Goal: Information Seeking & Learning: Learn about a topic

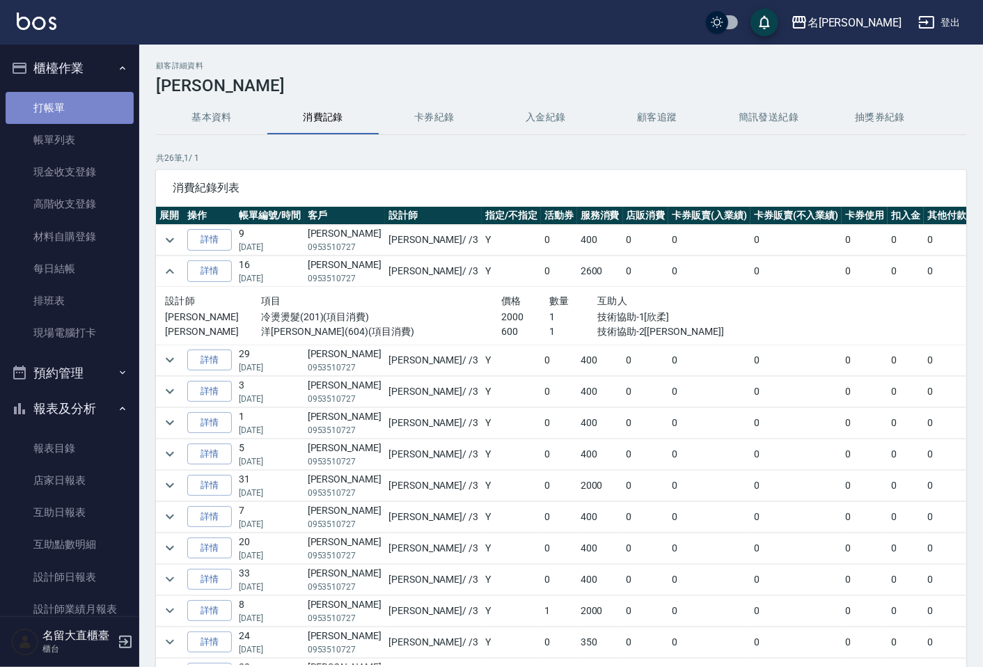
click at [90, 100] on link "打帳單" at bounding box center [70, 108] width 128 height 32
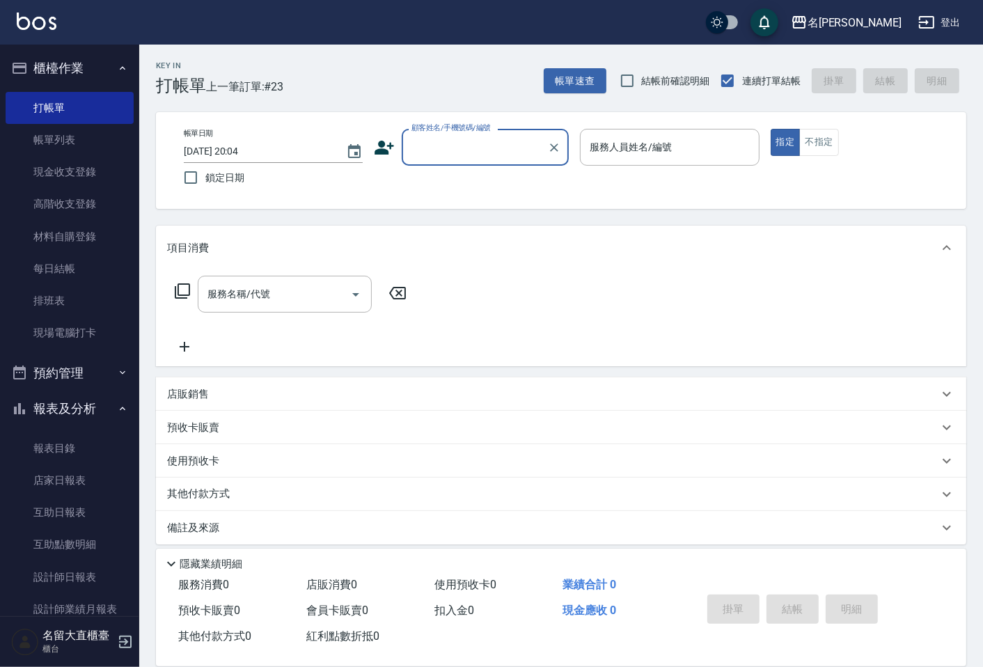
click at [509, 141] on input "顧客姓名/手機號碼/編號" at bounding box center [475, 147] width 134 height 24
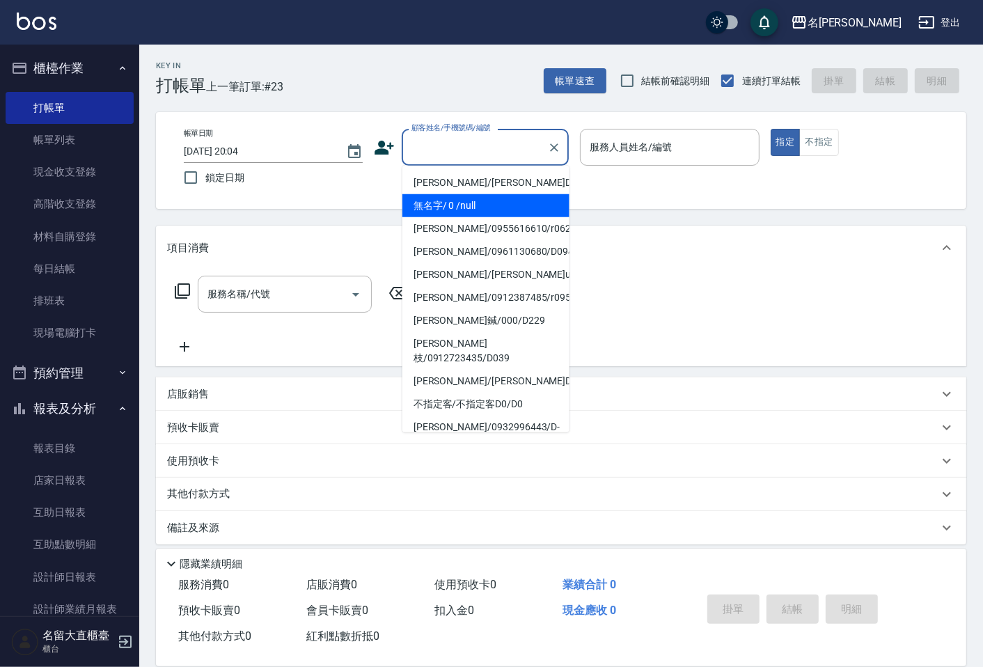
click at [490, 197] on li "無名字/ 0 /null" at bounding box center [485, 205] width 167 height 23
type input "無名字/ 0 /null"
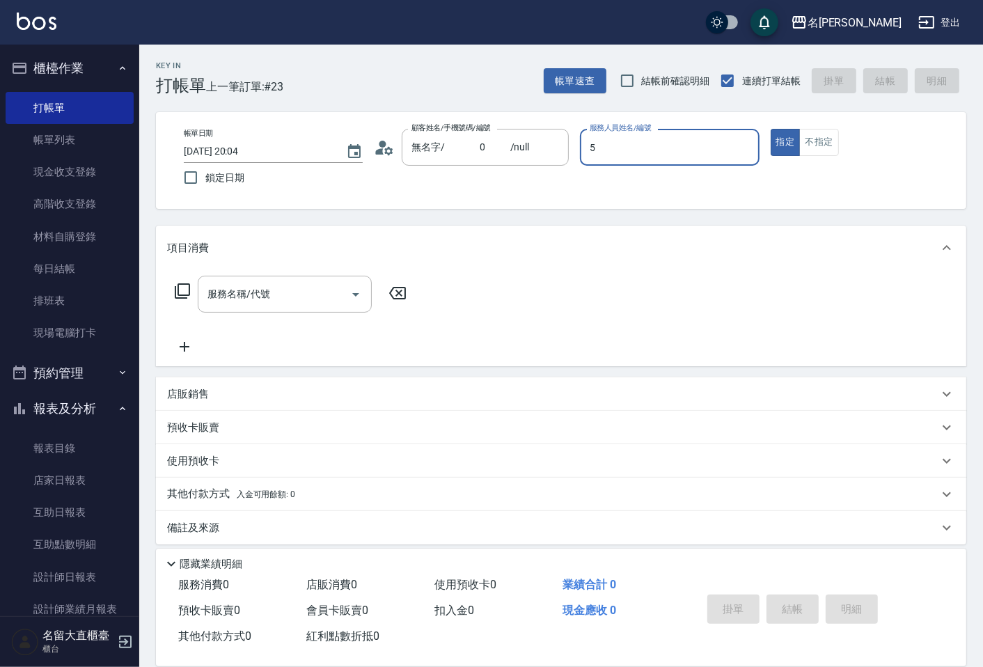
type input "[PERSON_NAME]-5"
type button "true"
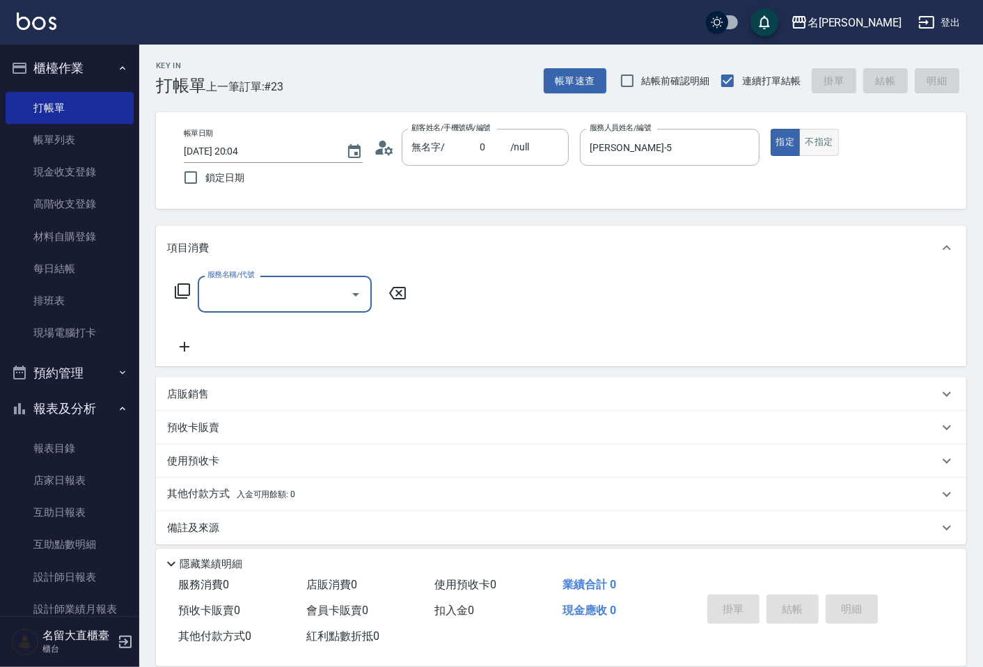
click at [806, 151] on button "不指定" at bounding box center [818, 142] width 39 height 27
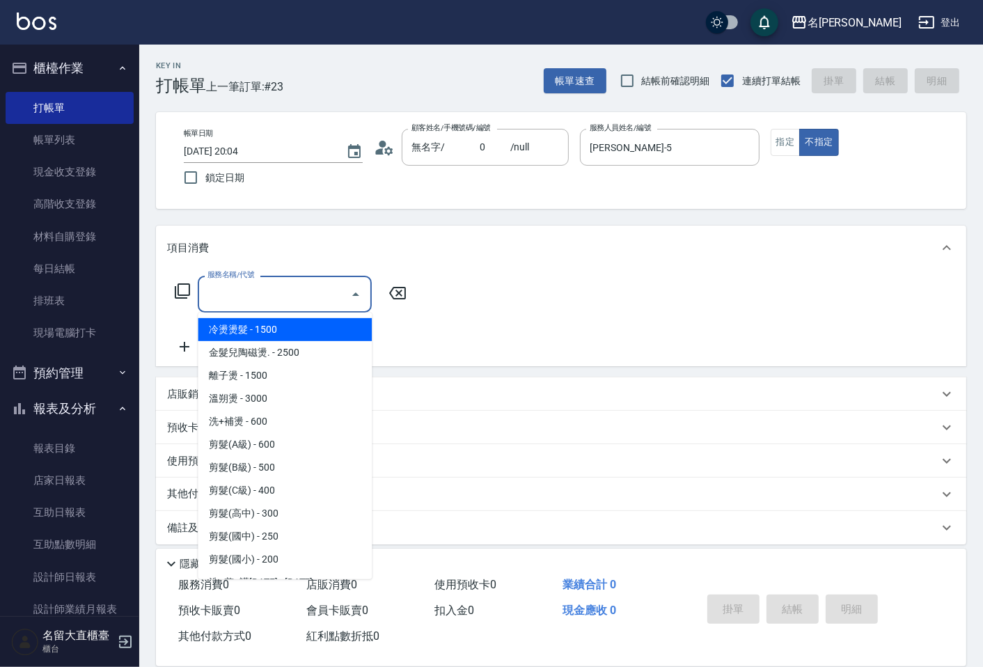
drag, startPoint x: 324, startPoint y: 290, endPoint x: 186, endPoint y: 281, distance: 138.1
click at [324, 290] on input "服務名稱/代號" at bounding box center [274, 294] width 141 height 24
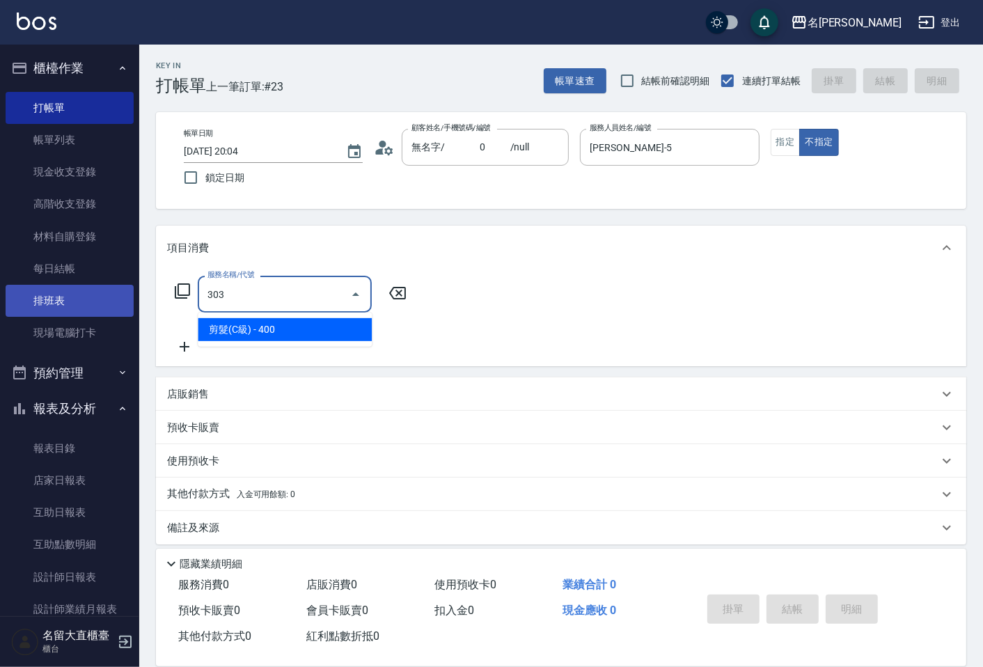
type input "剪髮(C級)(303)"
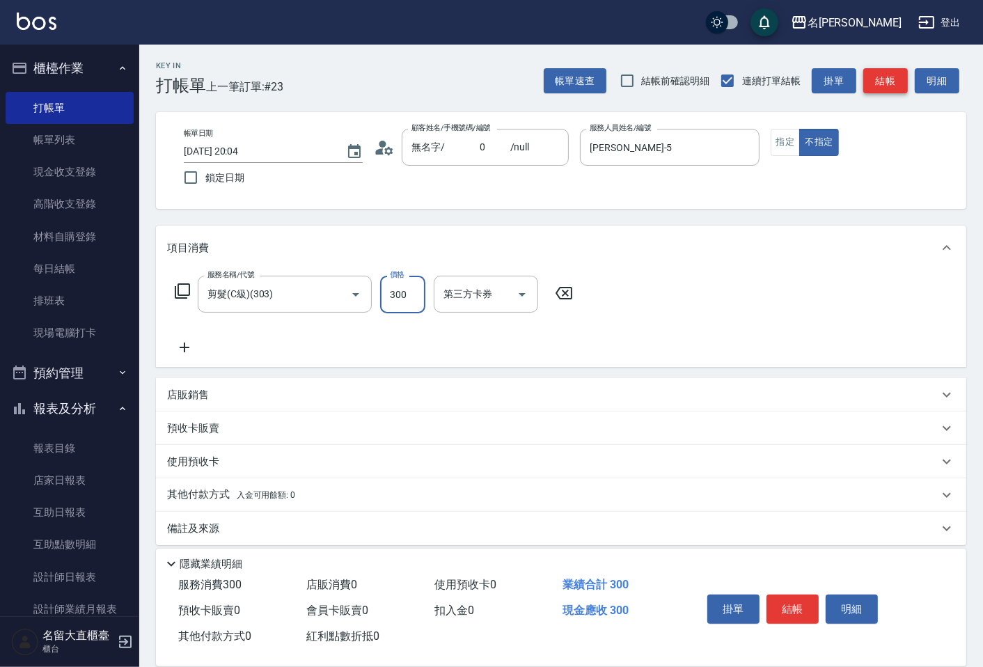
type input "300"
click at [905, 70] on button "結帳" at bounding box center [885, 81] width 45 height 26
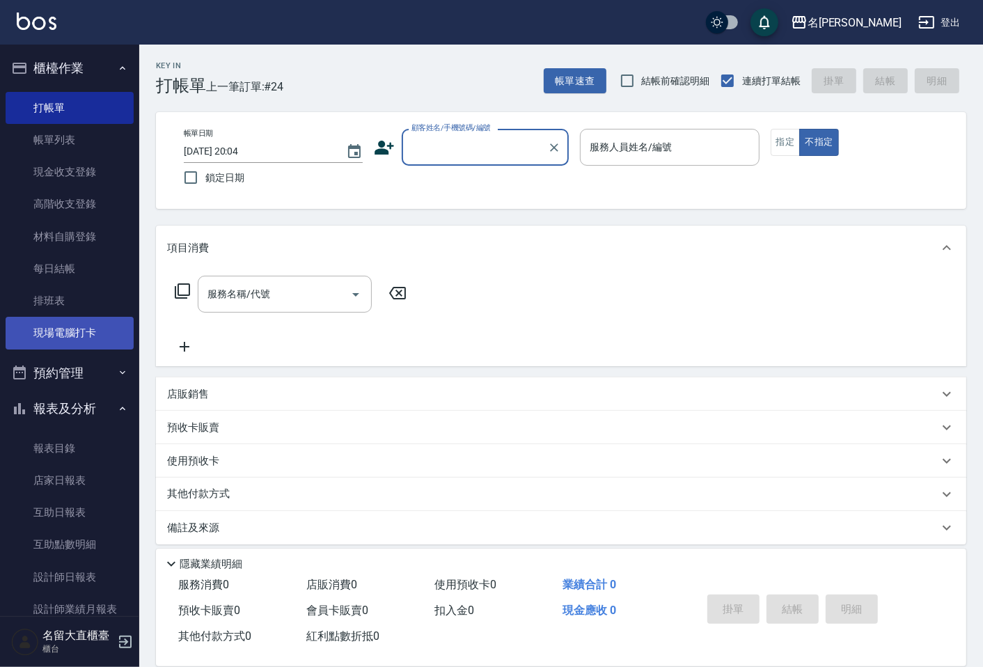
click at [94, 325] on link "現場電腦打卡" at bounding box center [70, 333] width 128 height 32
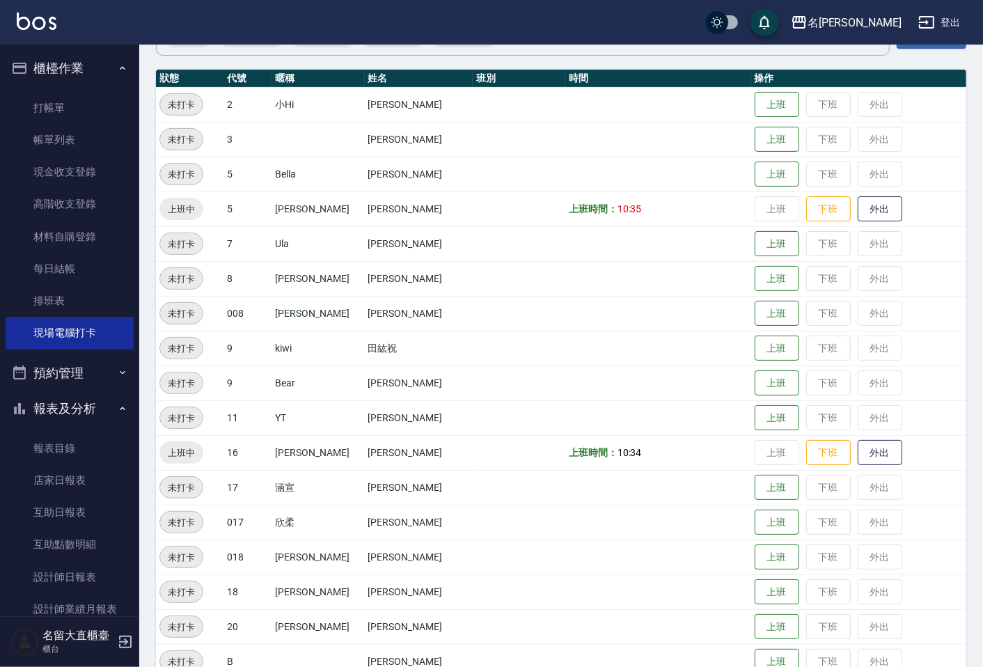
scroll to position [155, 0]
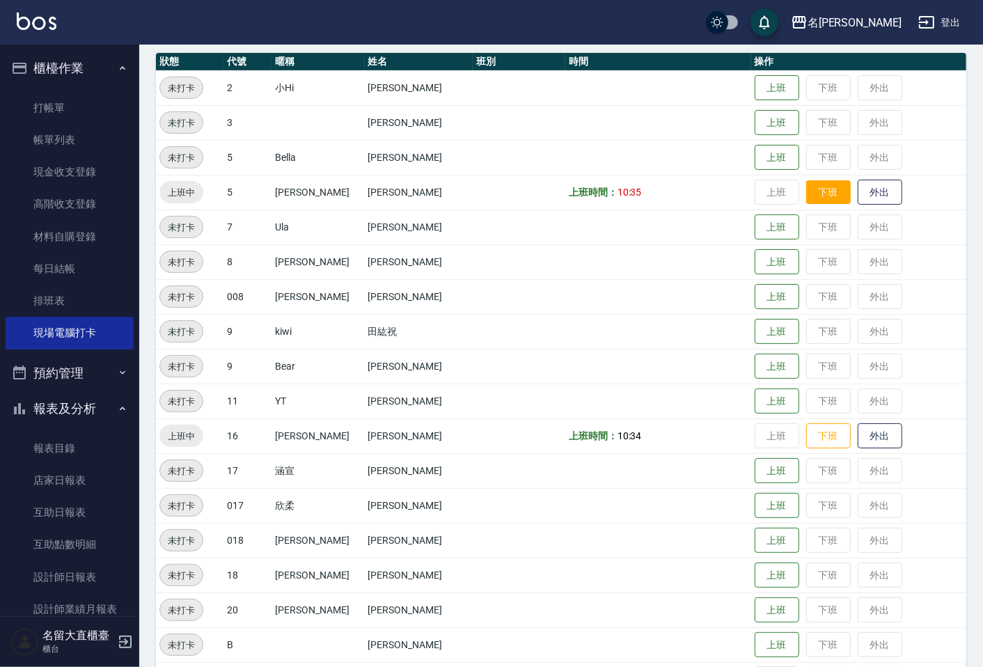
click at [817, 196] on button "下班" at bounding box center [828, 192] width 45 height 24
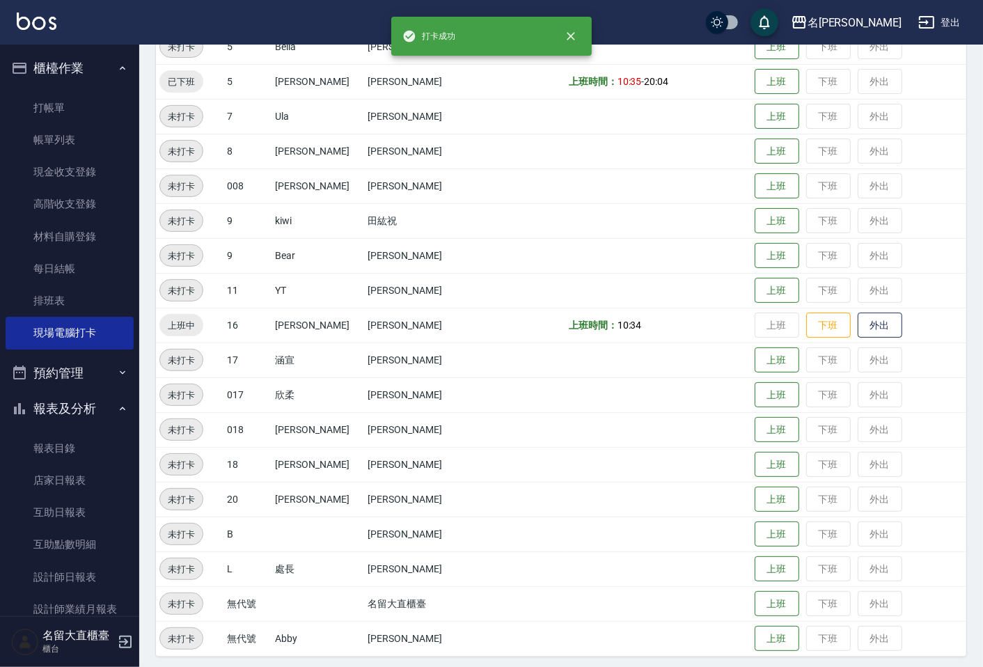
scroll to position [270, 0]
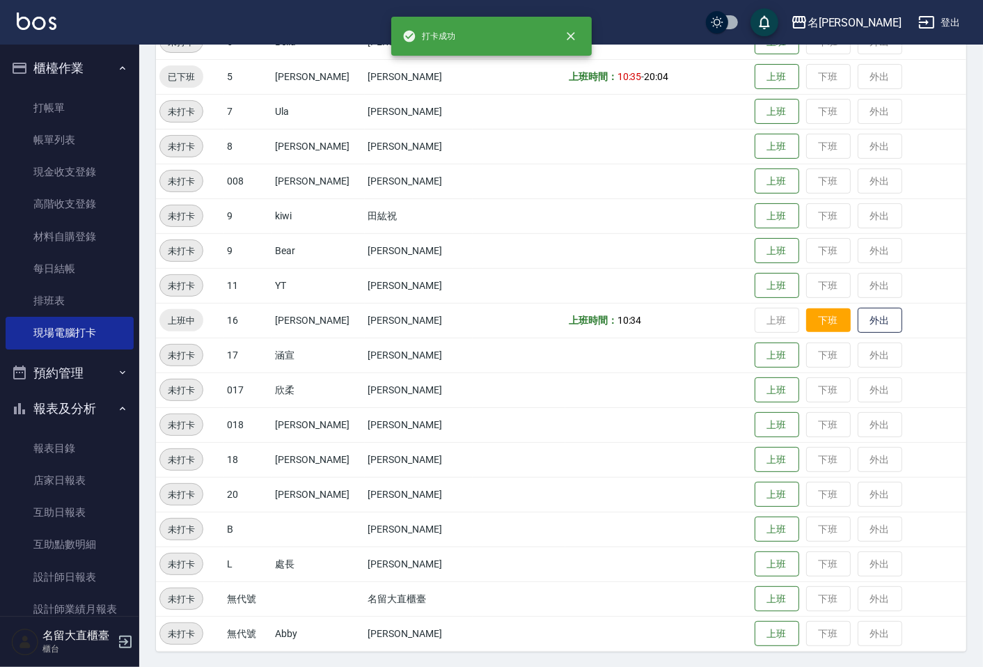
click at [806, 313] on button "下班" at bounding box center [828, 320] width 45 height 24
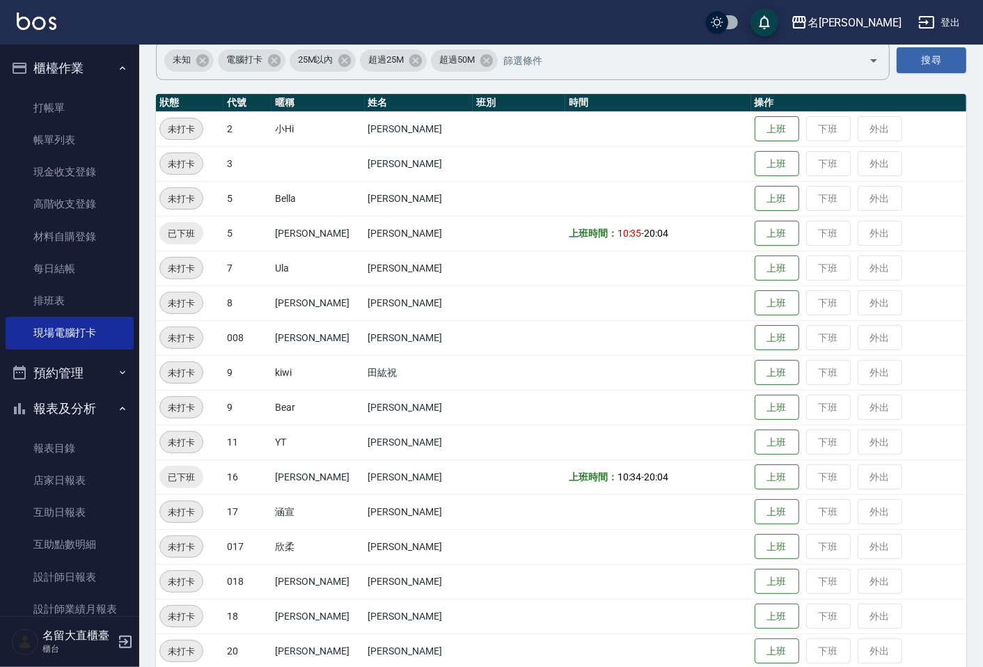
scroll to position [0, 0]
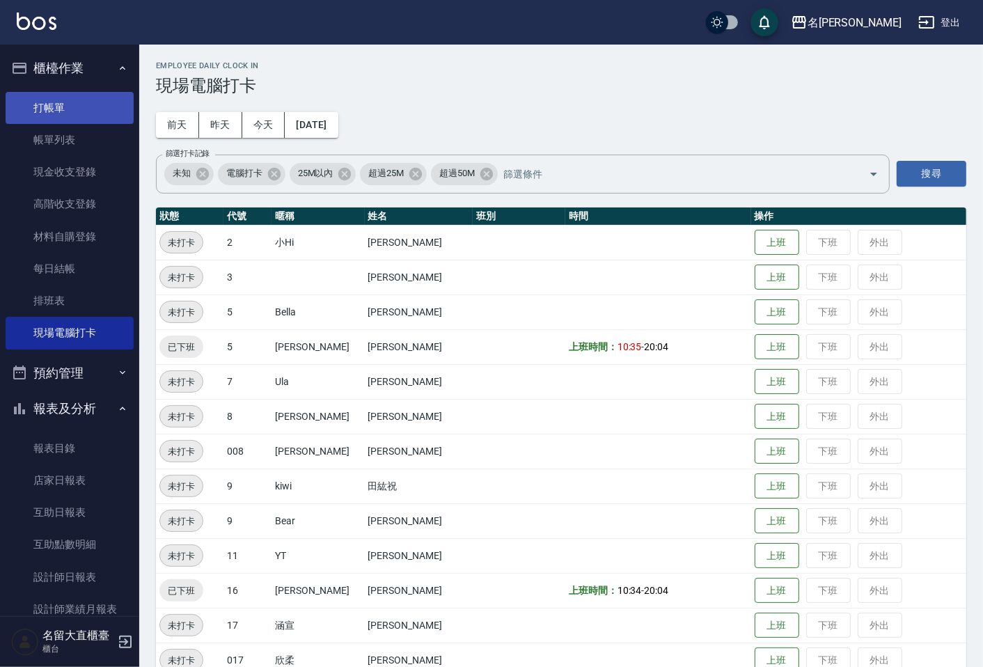
click at [86, 109] on link "打帳單" at bounding box center [70, 108] width 128 height 32
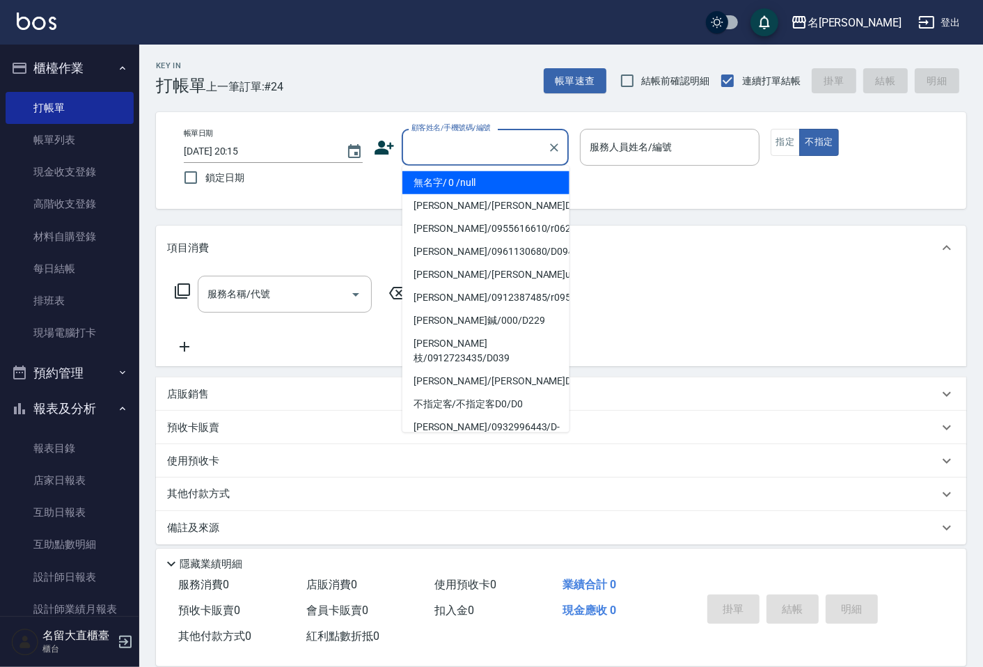
drag, startPoint x: 454, startPoint y: 136, endPoint x: 448, endPoint y: 133, distance: 7.2
click at [453, 136] on input "顧客姓名/手機號碼/編號" at bounding box center [475, 147] width 134 height 24
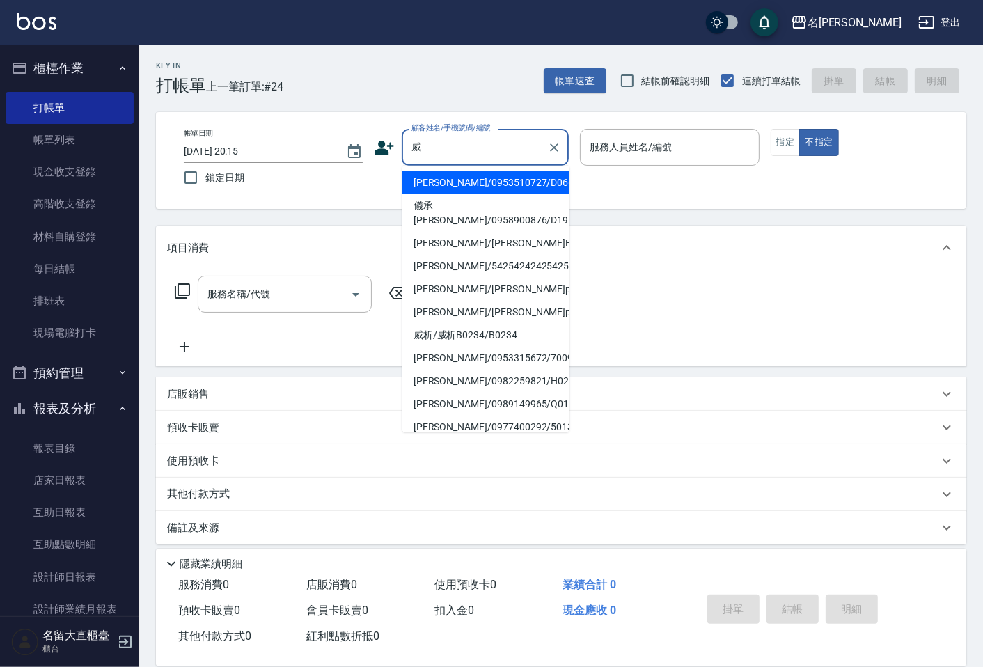
type input "[PERSON_NAME]/0953510727/D066"
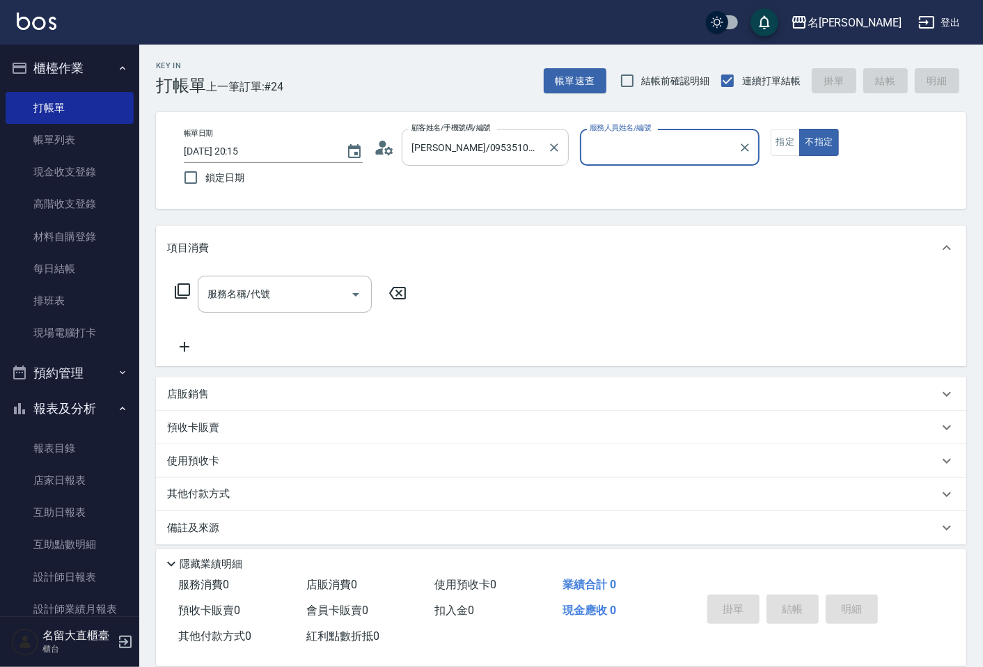
type input "[PERSON_NAME]3"
click at [799, 129] on button "不指定" at bounding box center [818, 142] width 39 height 27
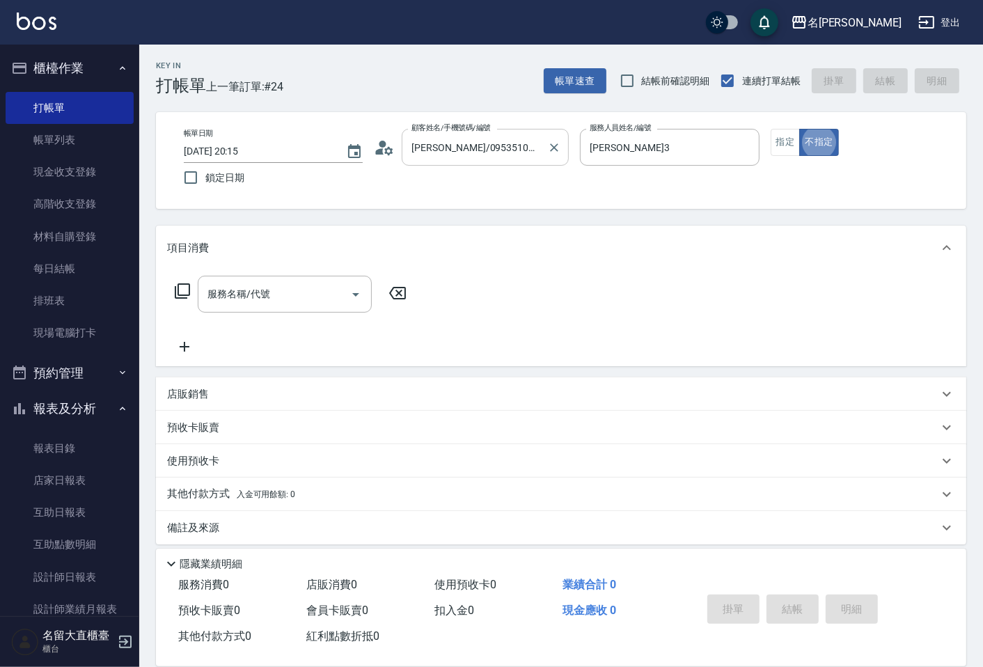
type button "false"
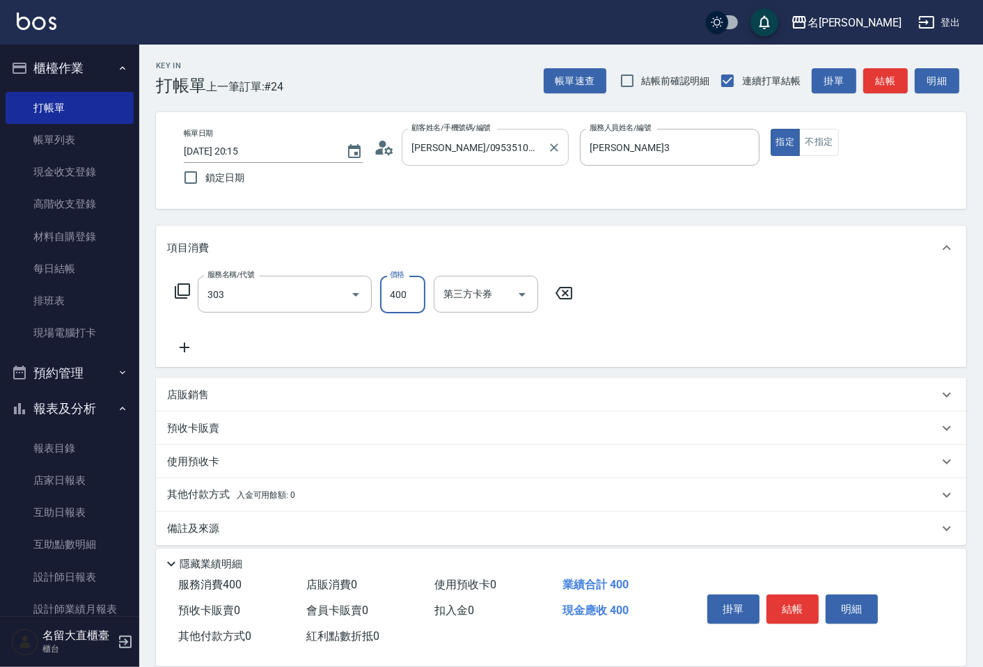
type input "剪髮(C級)(303)"
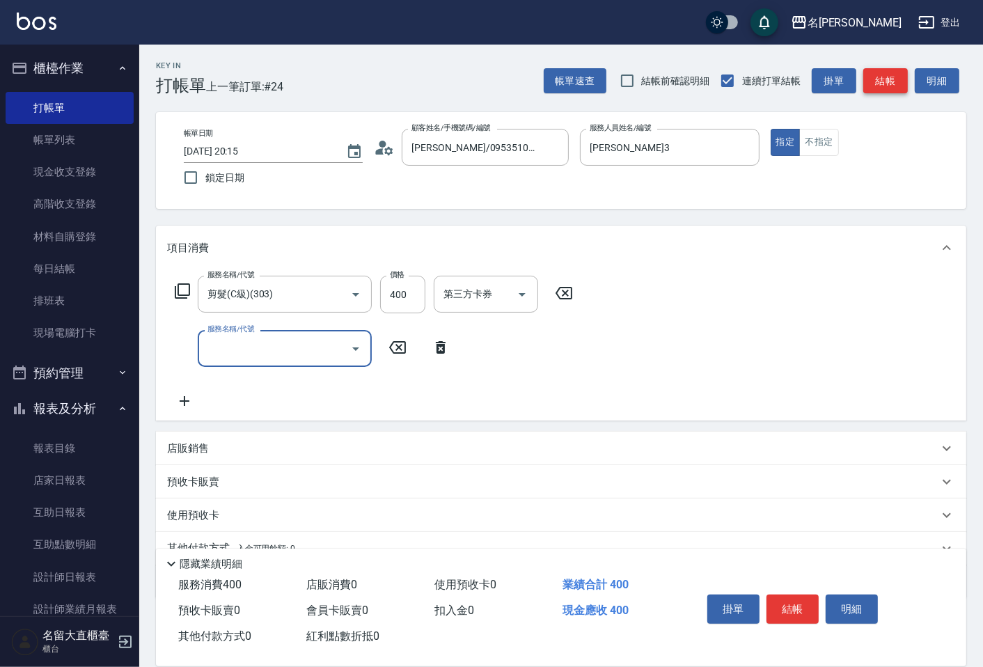
click at [864, 92] on button "結帳" at bounding box center [885, 81] width 45 height 26
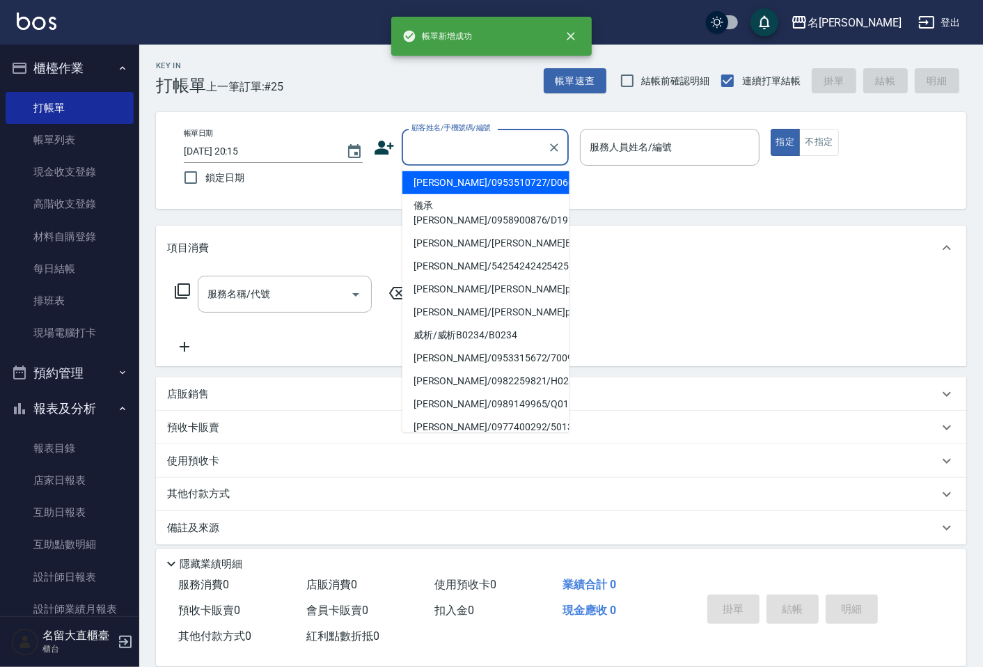
click at [470, 144] on input "顧客姓名/手機號碼/編號" at bounding box center [475, 147] width 134 height 24
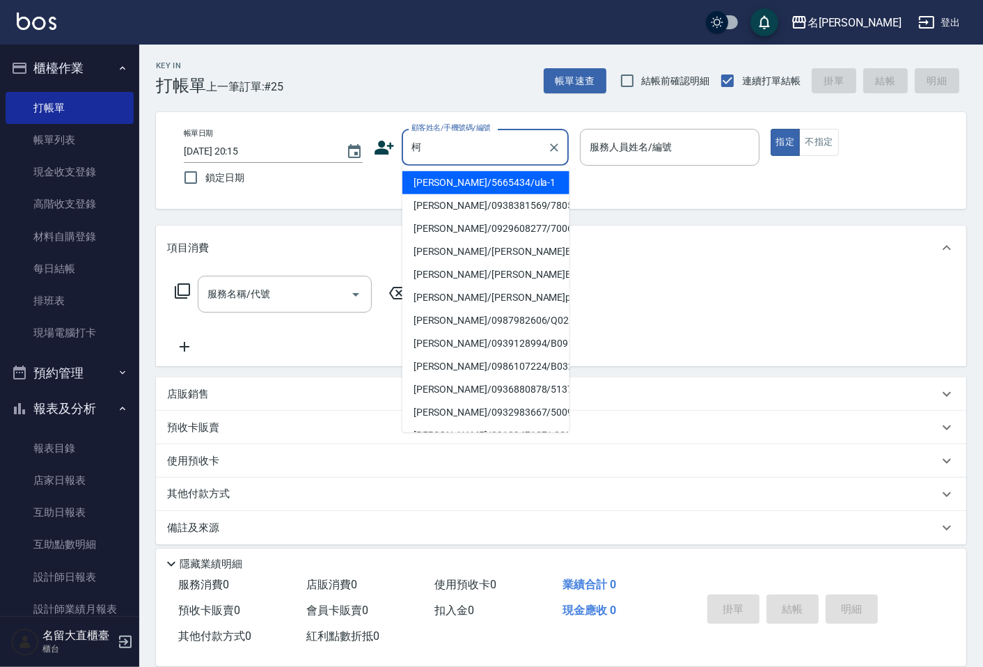
type input "[PERSON_NAME]/5665434/ula-1"
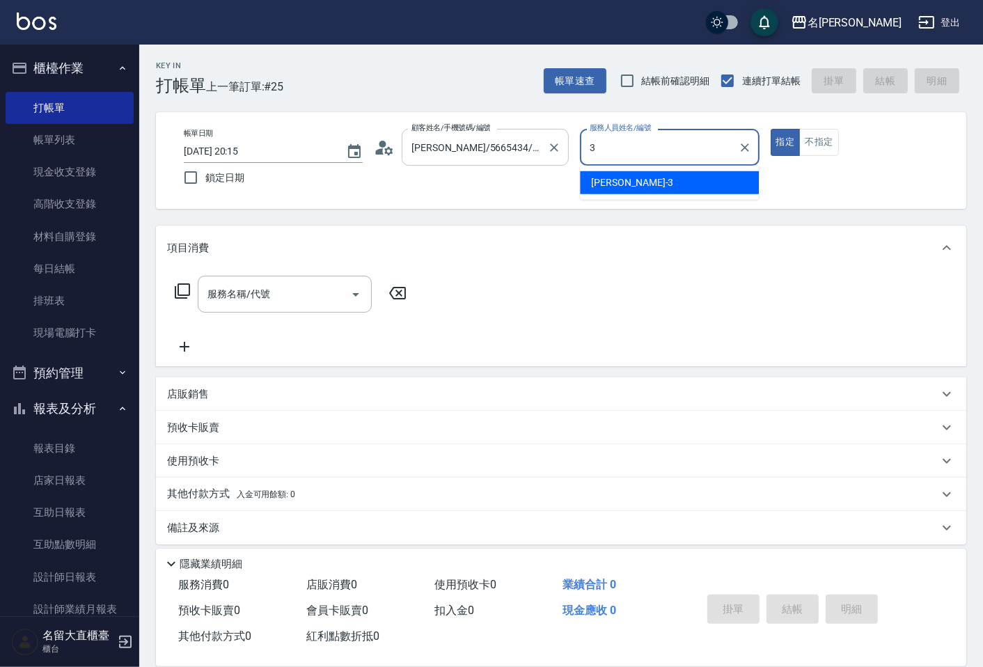
type input "[PERSON_NAME]3"
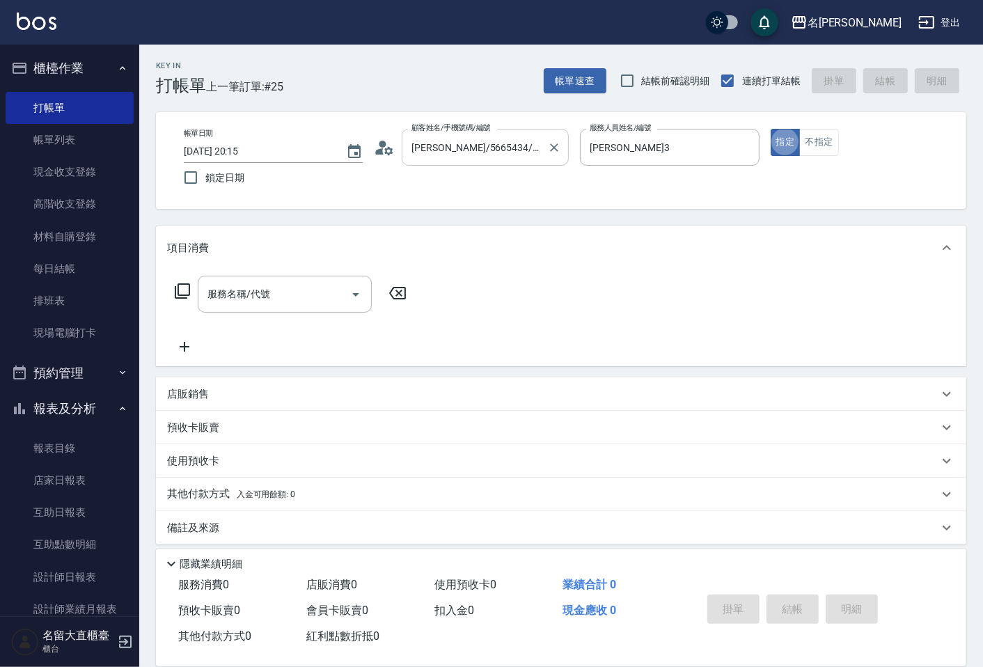
type button "true"
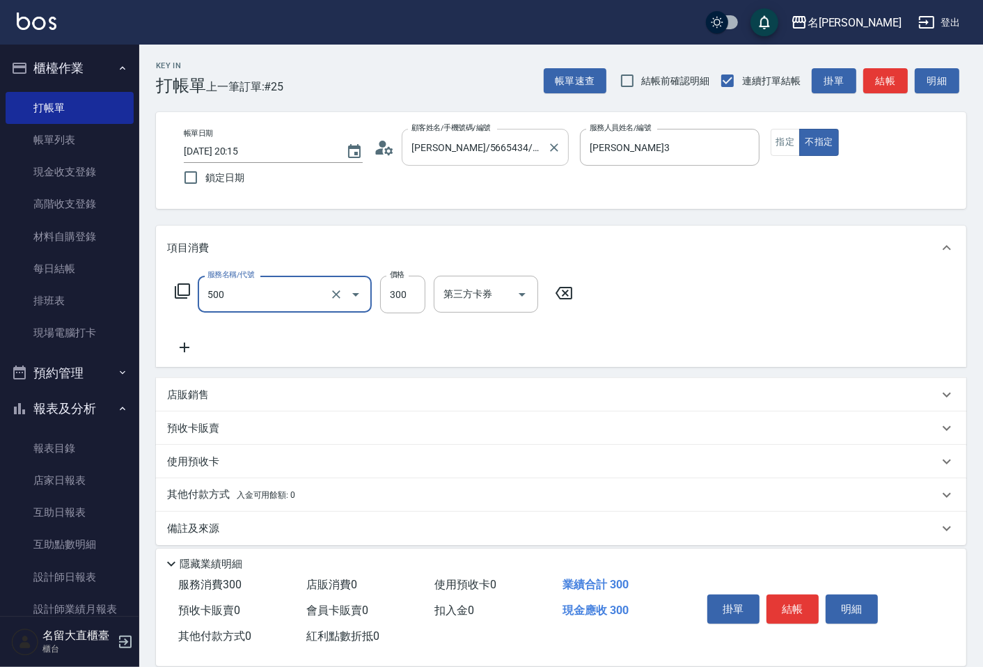
type input "洗髮(500)"
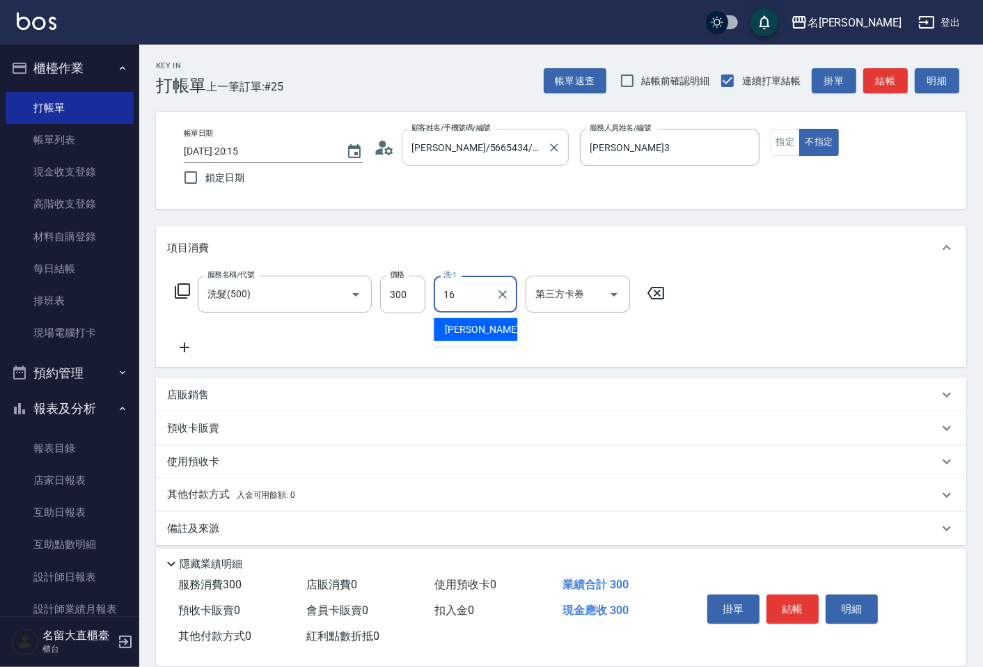
type input "[PERSON_NAME]-16"
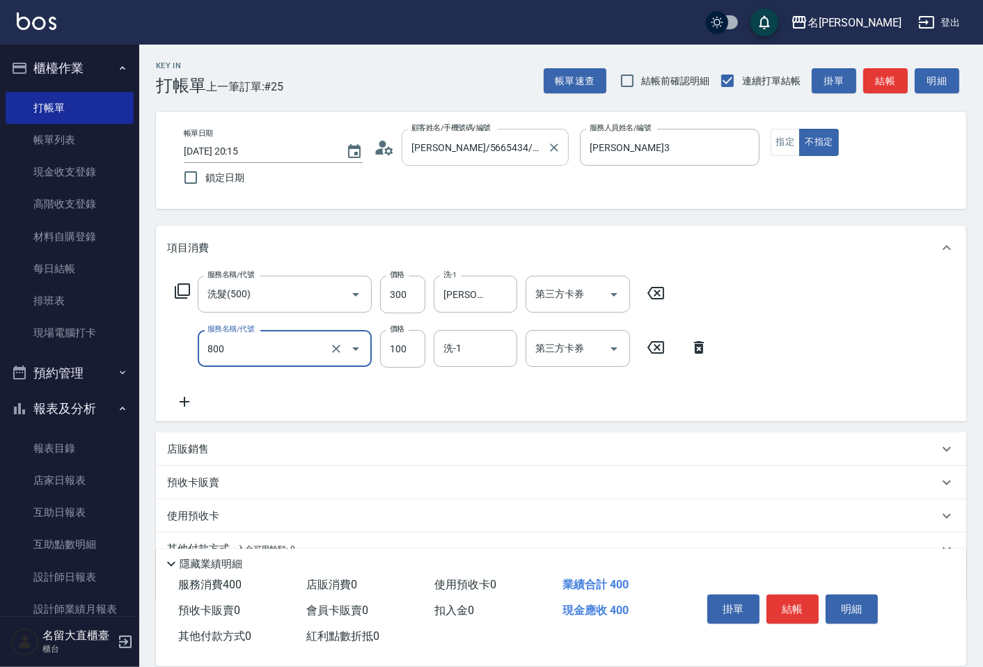
type input "快速修護(800)"
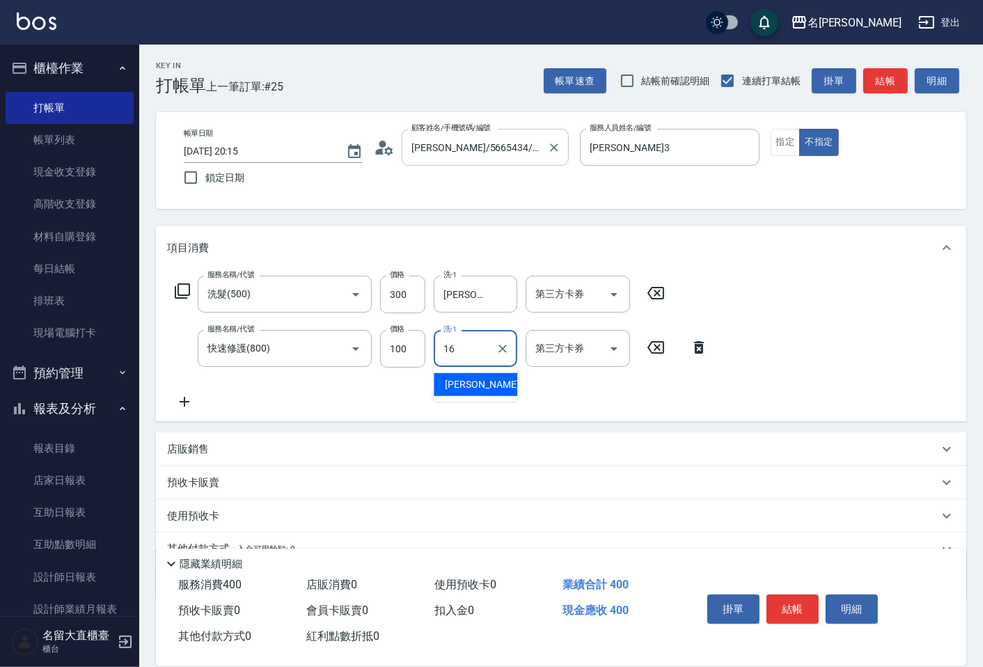
type input "[PERSON_NAME]-16"
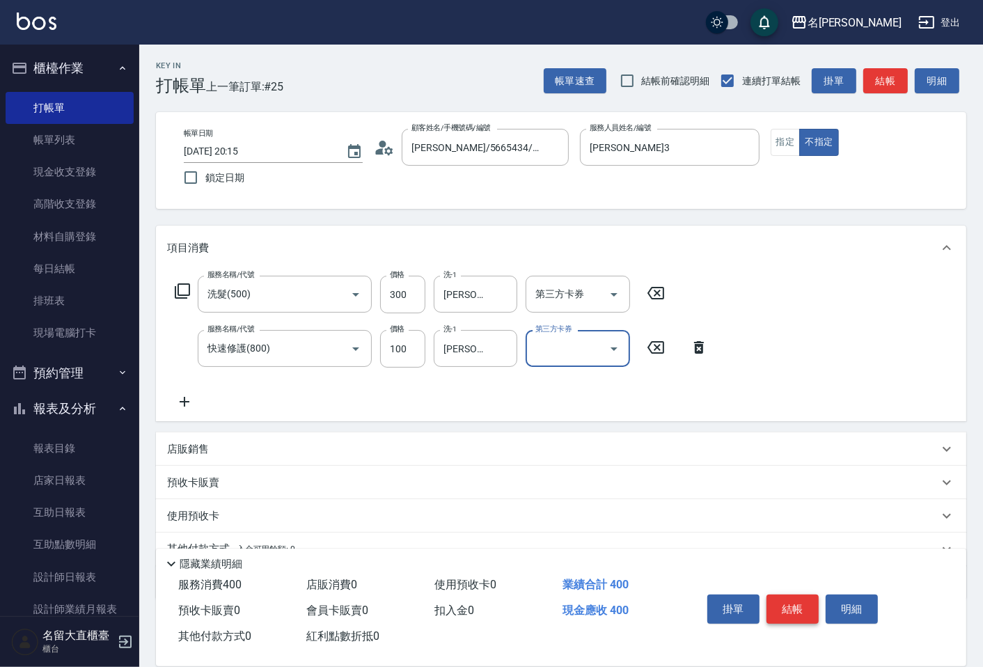
click at [808, 608] on button "結帳" at bounding box center [792, 608] width 52 height 29
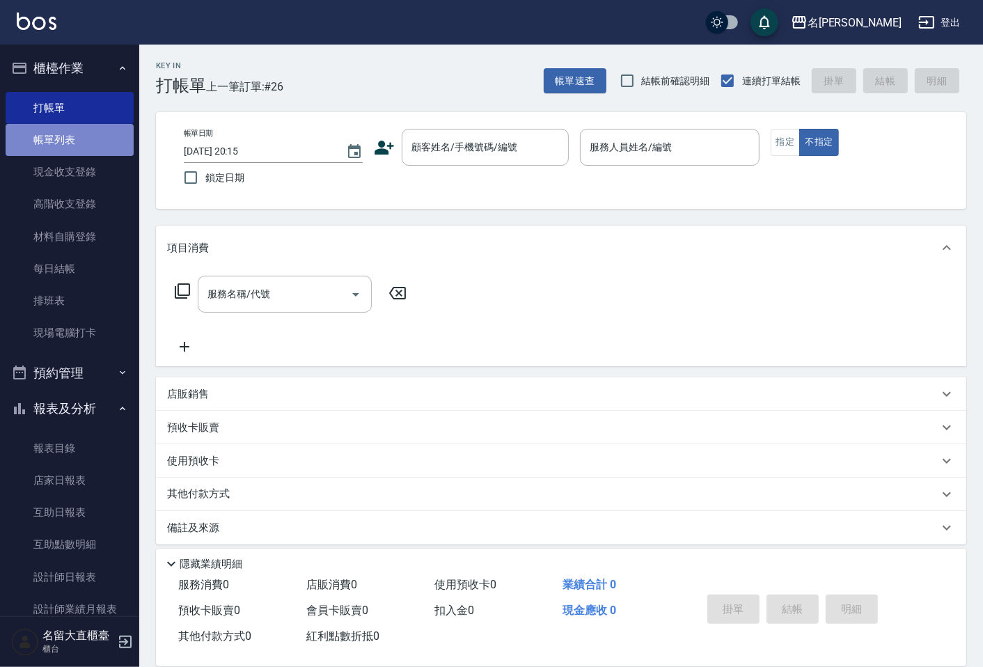
click at [89, 147] on link "帳單列表" at bounding box center [70, 140] width 128 height 32
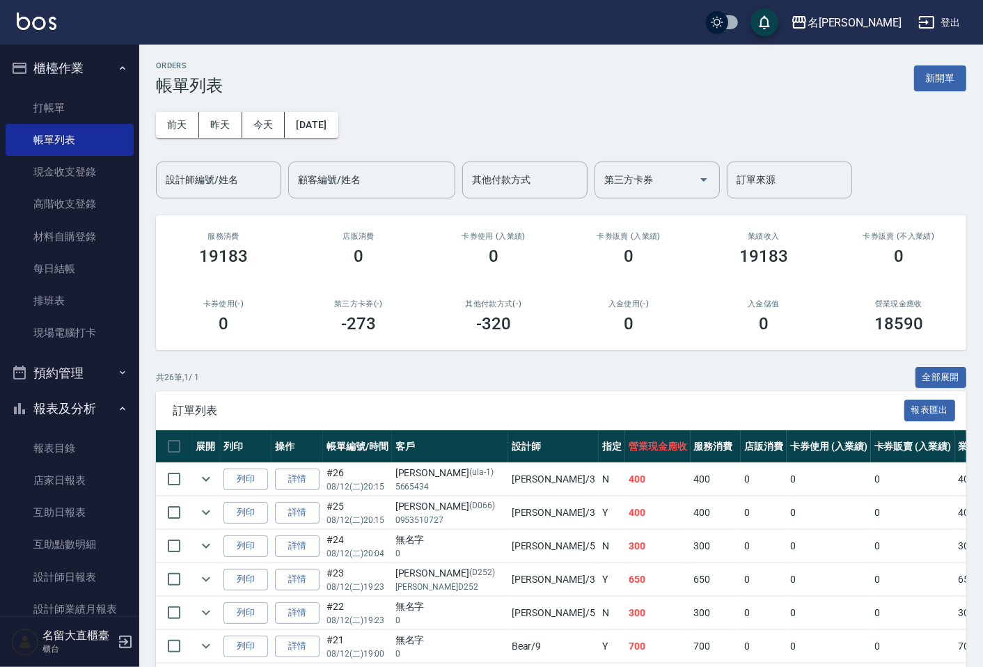
scroll to position [77, 0]
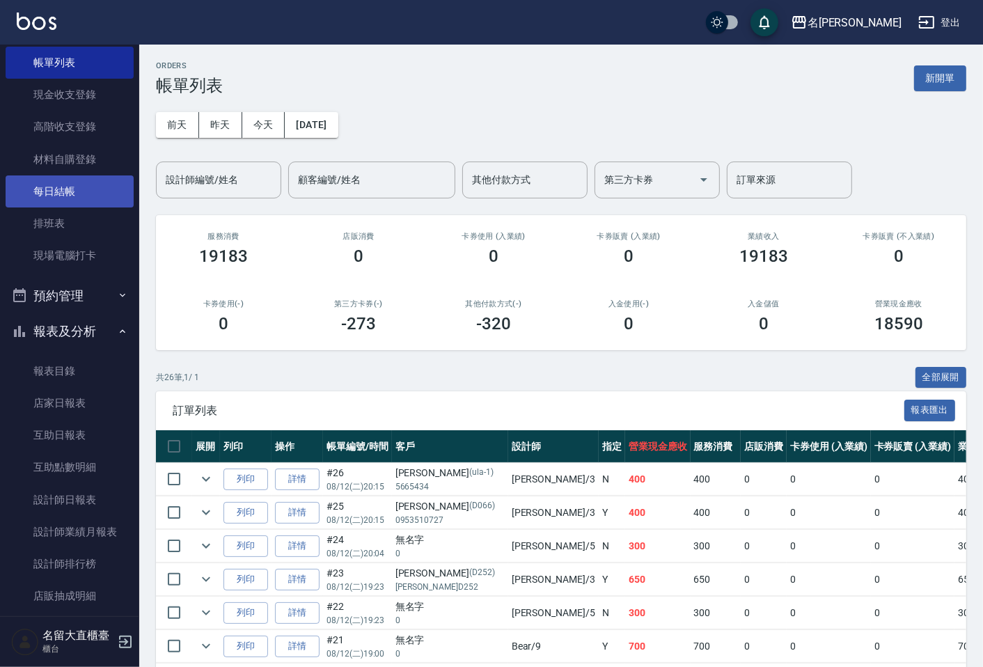
click at [91, 198] on link "每日結帳" at bounding box center [70, 191] width 128 height 32
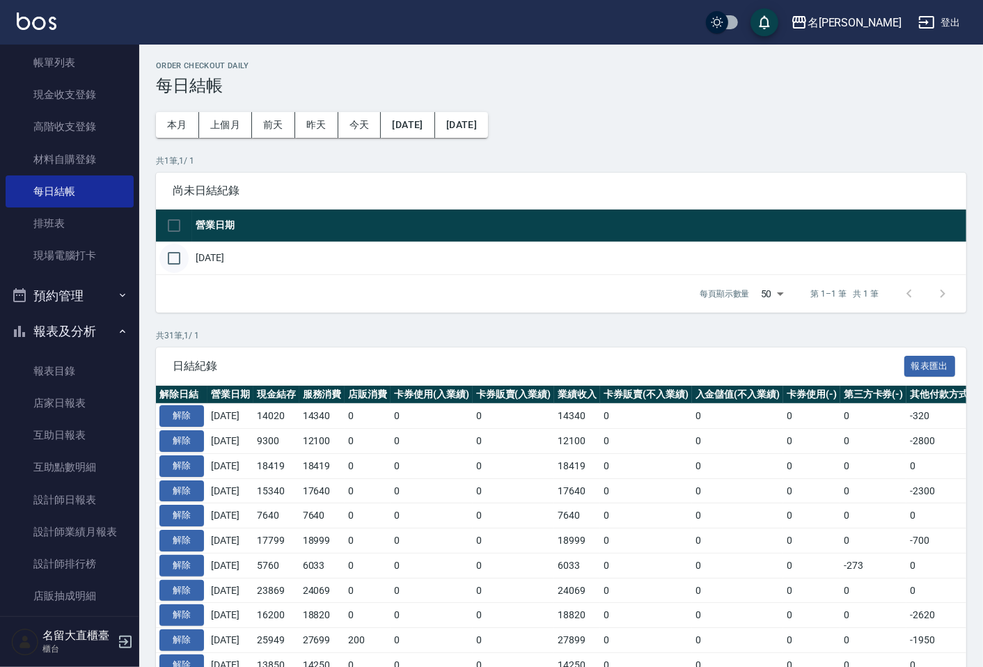
click at [180, 251] on input "checkbox" at bounding box center [173, 258] width 29 height 29
checkbox input "true"
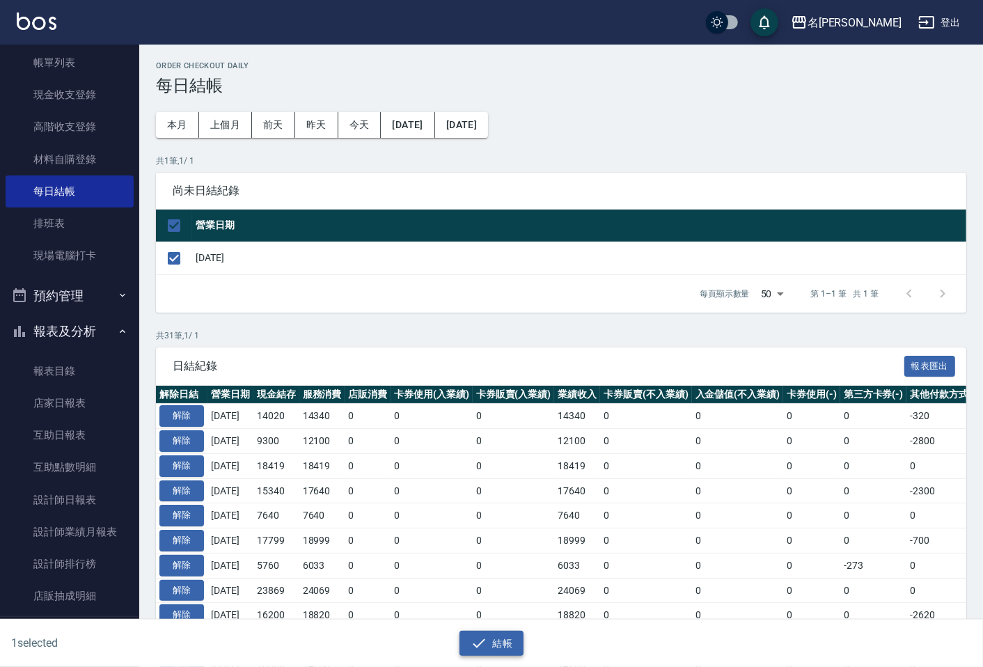
click at [496, 637] on button "結帳" at bounding box center [491, 644] width 65 height 26
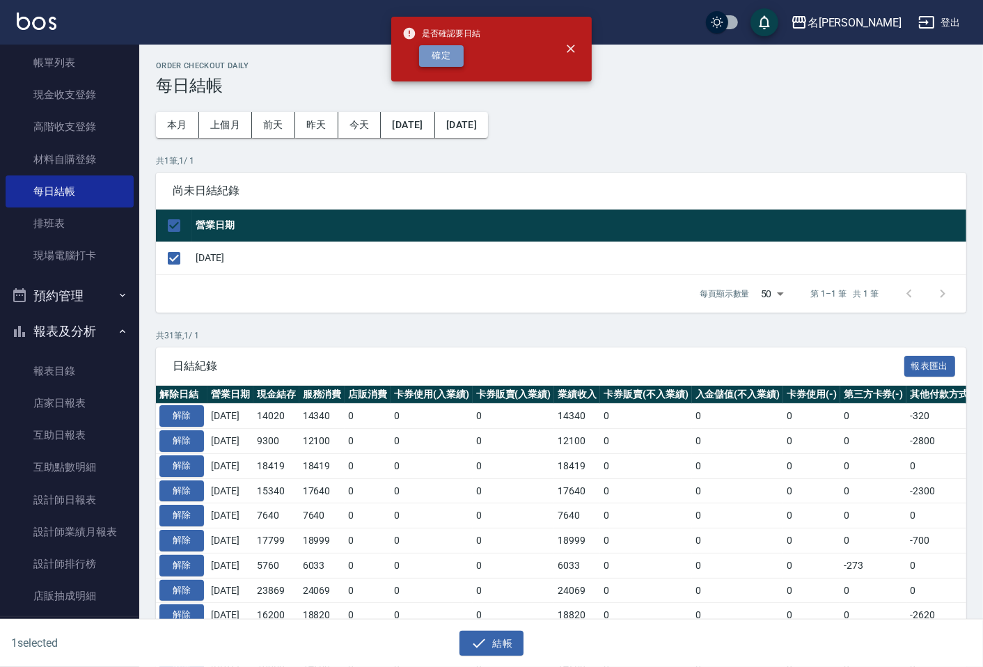
click at [439, 56] on button "確定" at bounding box center [441, 56] width 45 height 22
checkbox input "false"
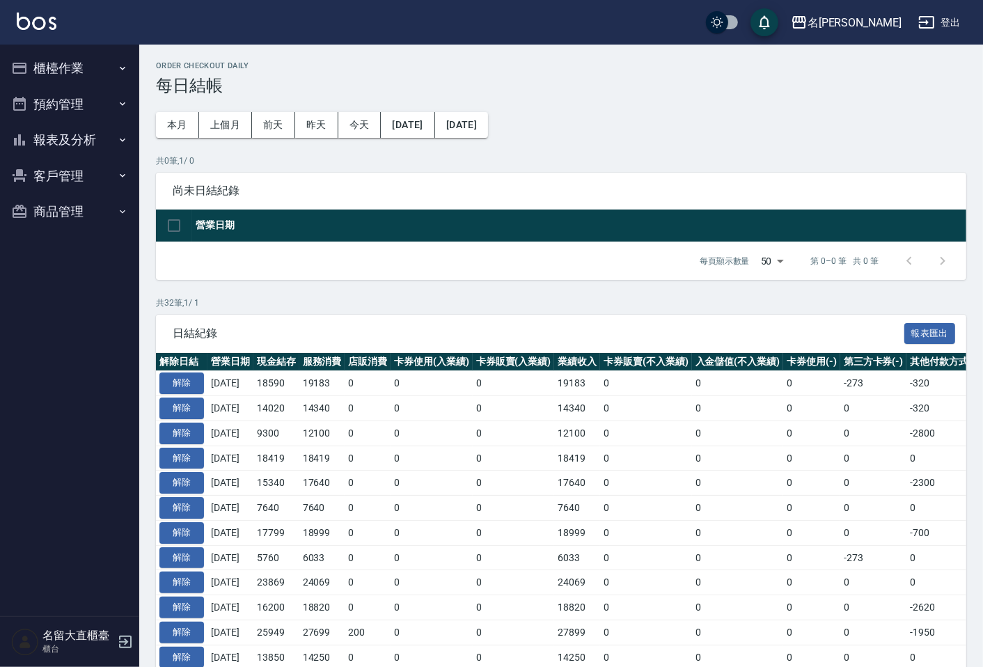
click at [86, 134] on button "報表及分析" at bounding box center [70, 140] width 128 height 36
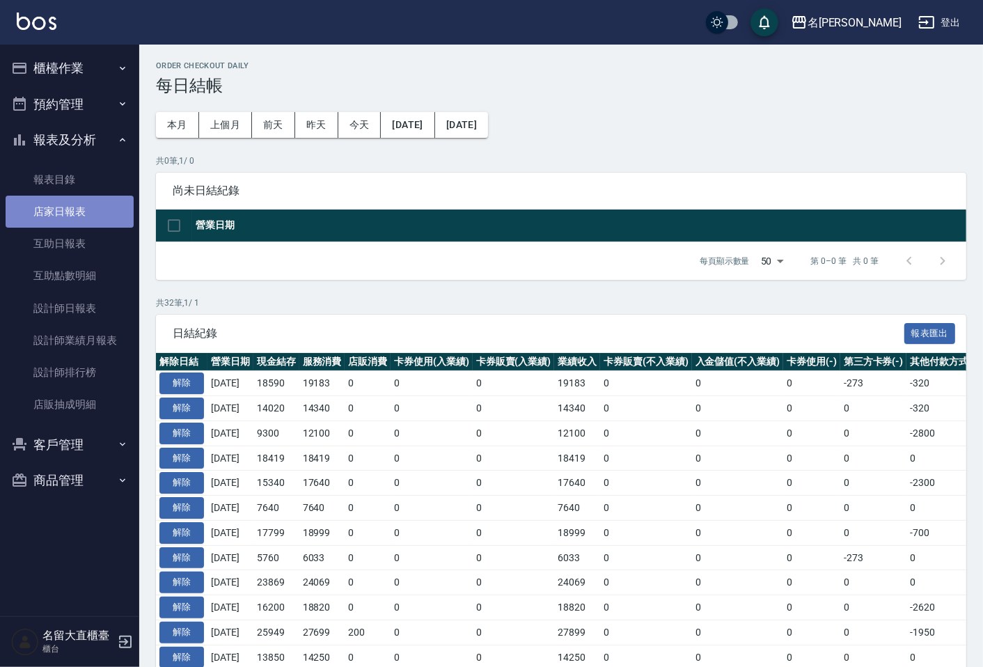
click at [68, 200] on link "店家日報表" at bounding box center [70, 212] width 128 height 32
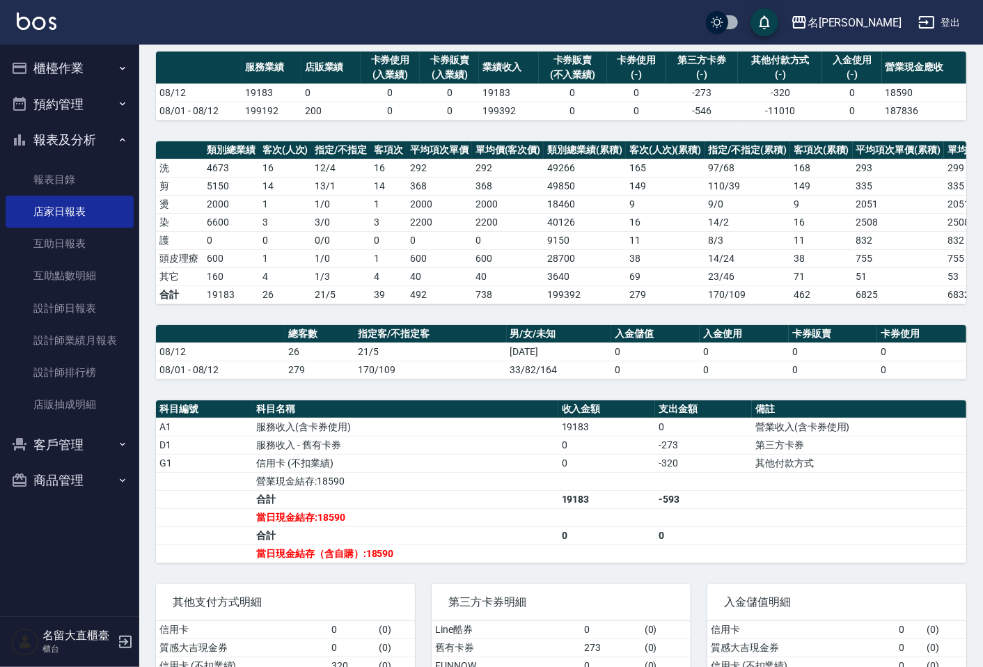
scroll to position [77, 0]
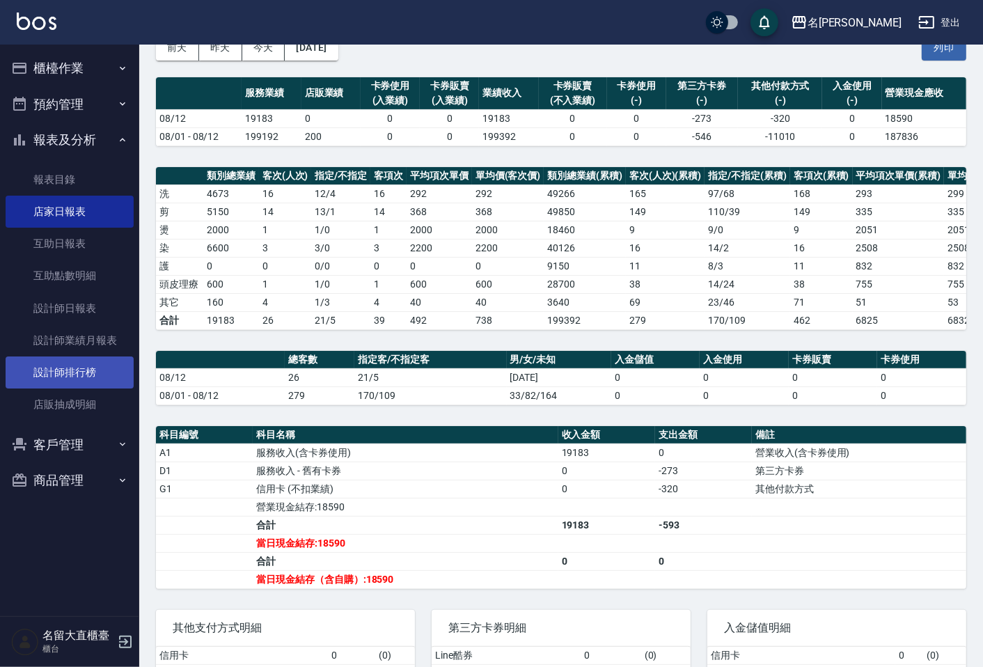
click at [71, 383] on link "設計師排行榜" at bounding box center [70, 372] width 128 height 32
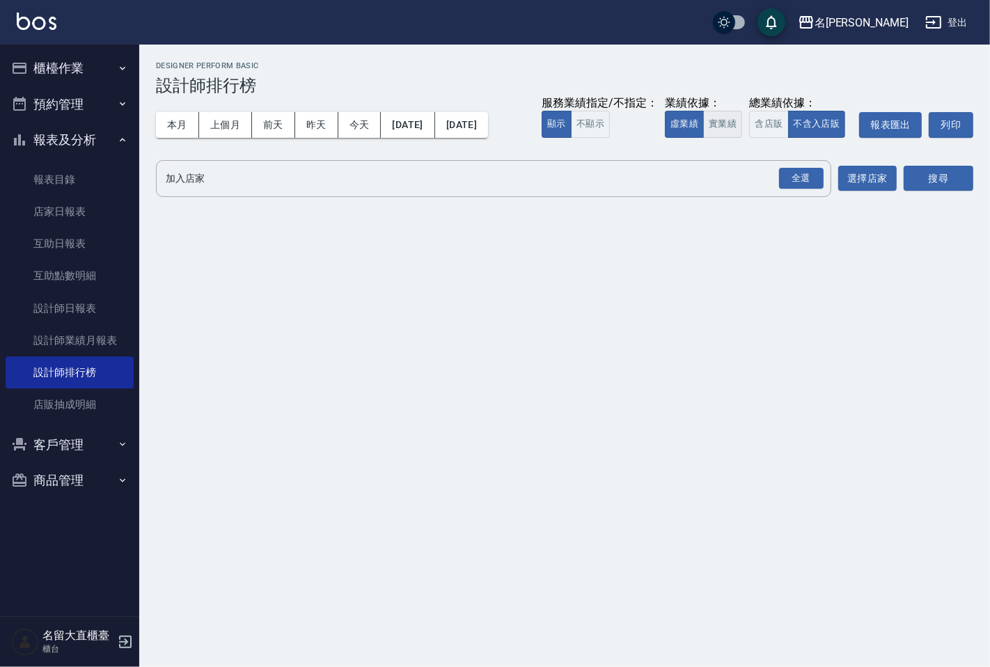
click at [714, 125] on button "實業績" at bounding box center [722, 124] width 39 height 27
click at [696, 178] on input "加入店家" at bounding box center [483, 178] width 642 height 24
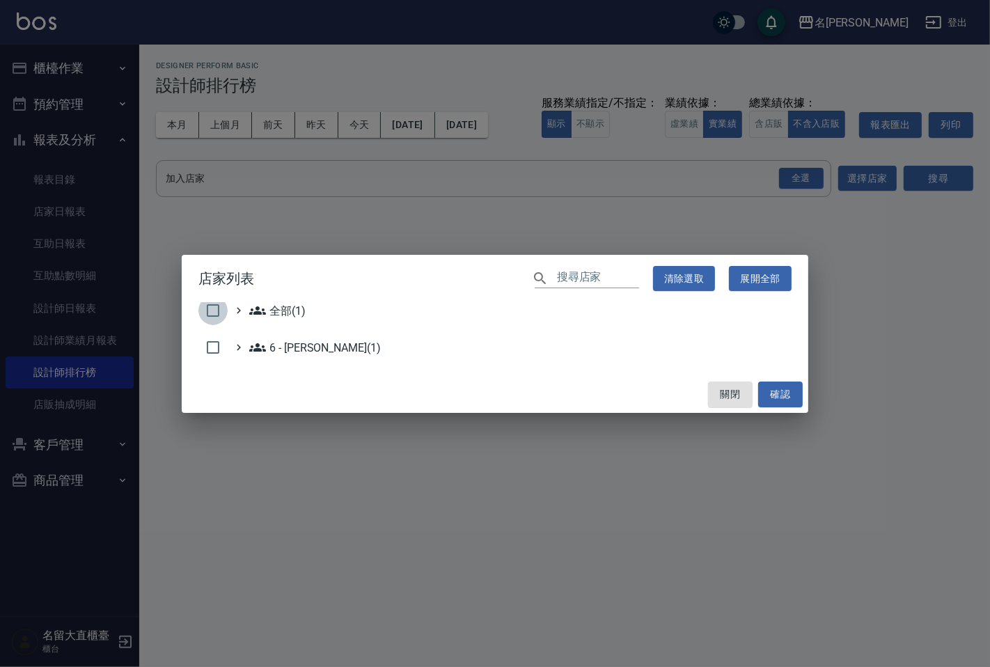
click at [207, 306] on input "checkbox" at bounding box center [212, 310] width 29 height 29
checkbox input "true"
click at [784, 381] on button "確認" at bounding box center [780, 394] width 45 height 26
checkbox input "false"
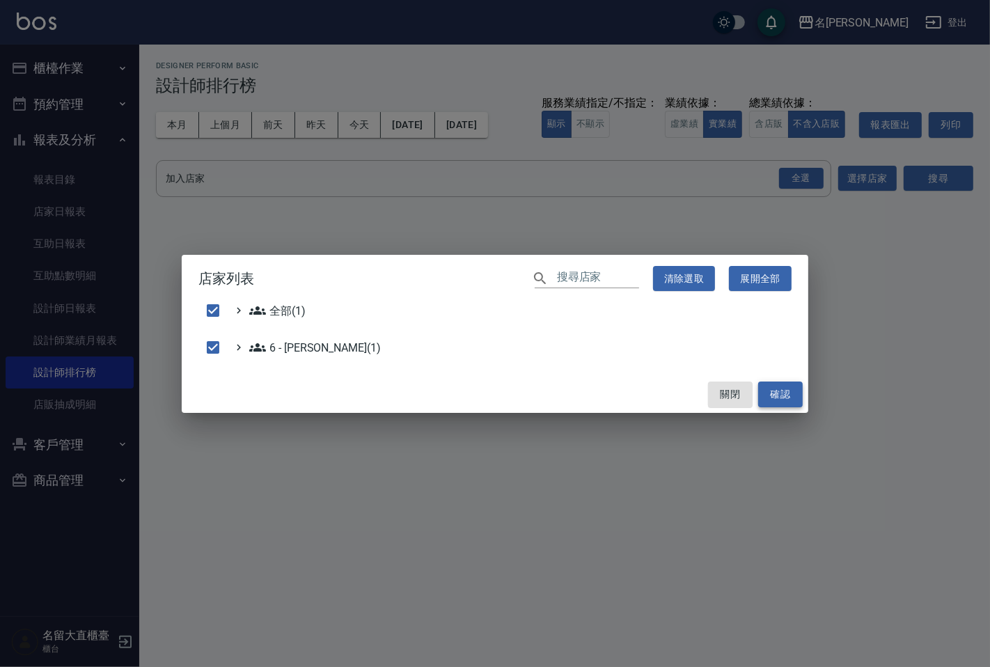
checkbox input "false"
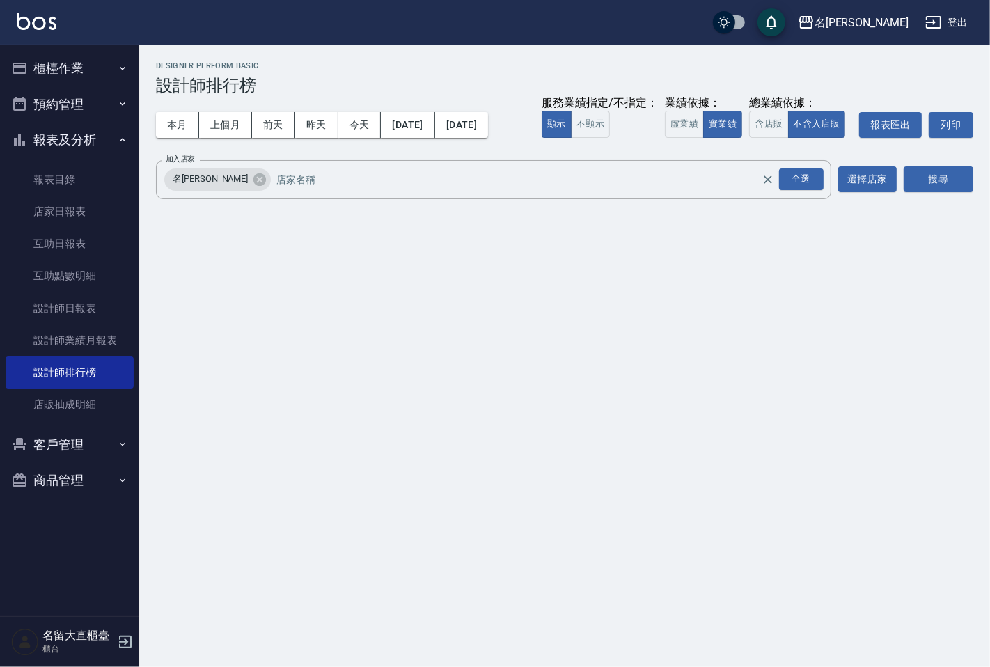
click at [951, 161] on div "搜尋" at bounding box center [938, 179] width 70 height 39
click at [951, 171] on button "搜尋" at bounding box center [938, 179] width 70 height 26
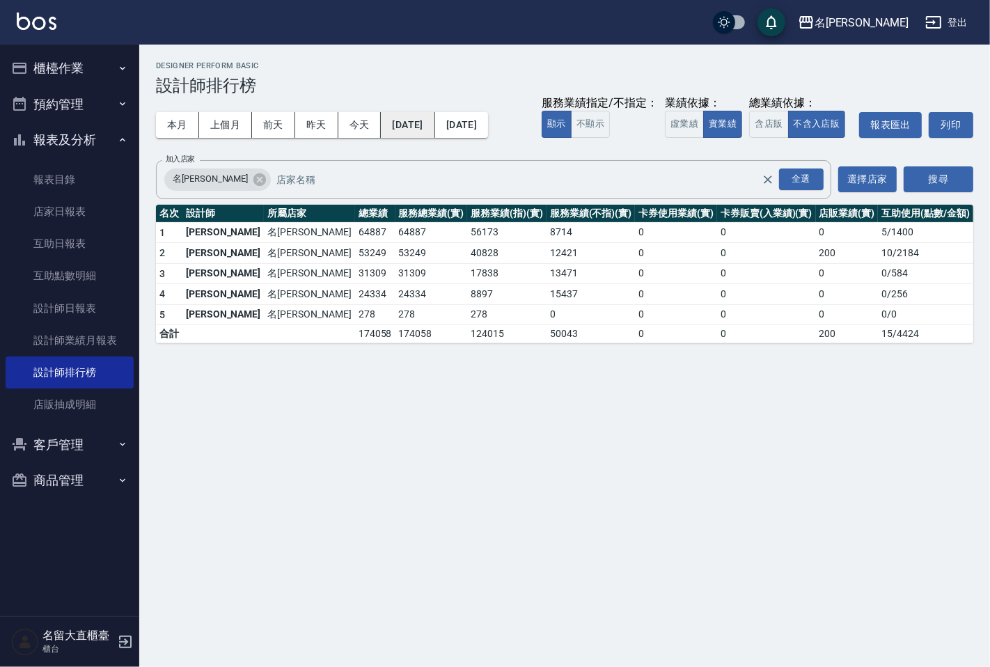
click at [432, 127] on button "[DATE]" at bounding box center [408, 125] width 54 height 26
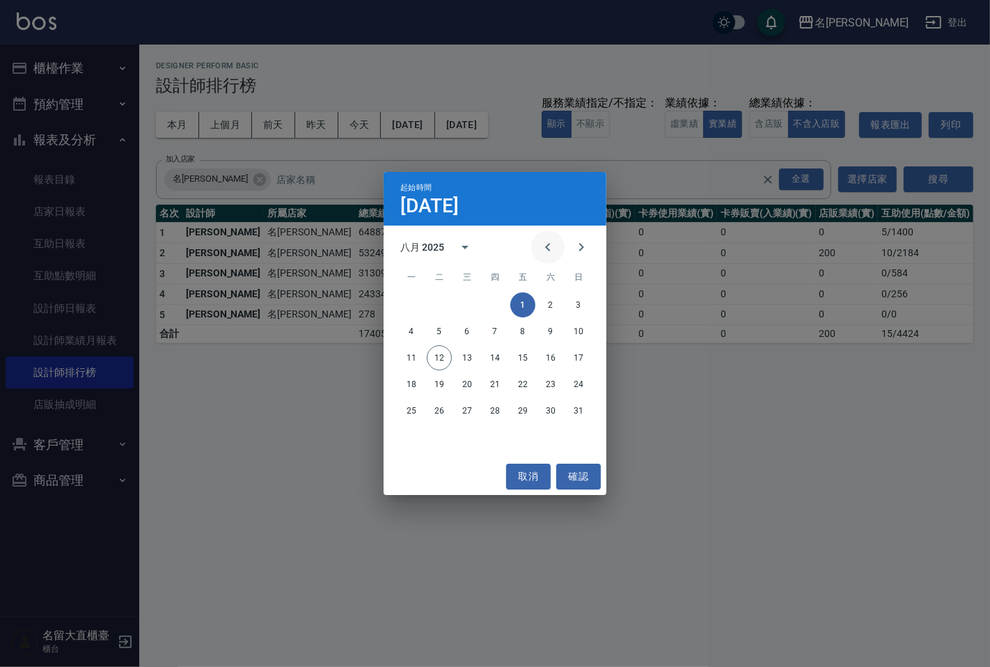
click at [544, 247] on icon "Previous month" at bounding box center [547, 247] width 17 height 17
click at [444, 296] on button "1" at bounding box center [439, 304] width 25 height 25
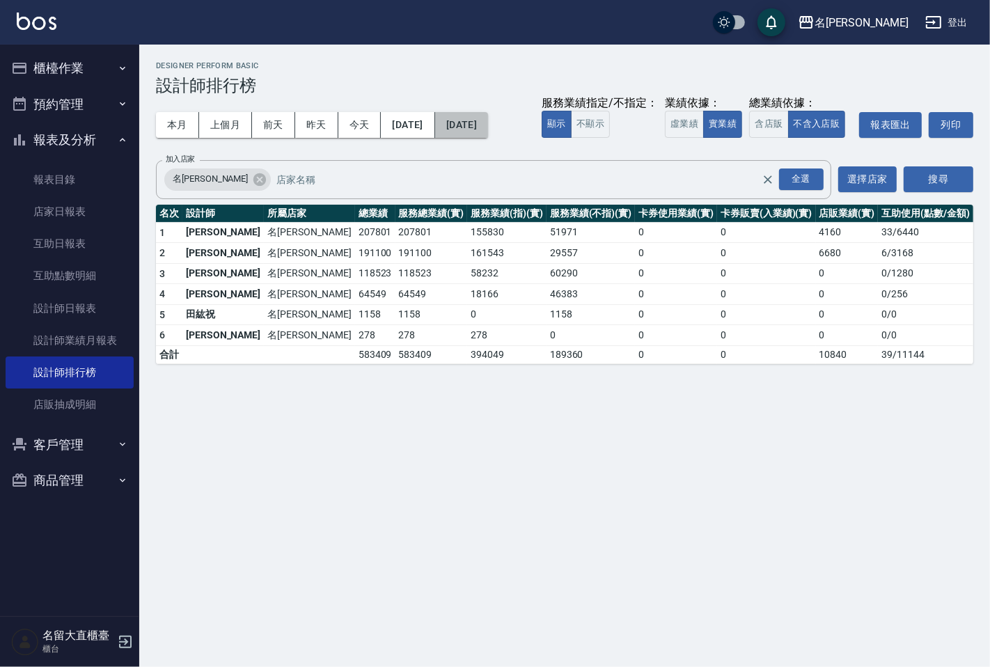
click at [471, 119] on button "[DATE]" at bounding box center [461, 125] width 53 height 26
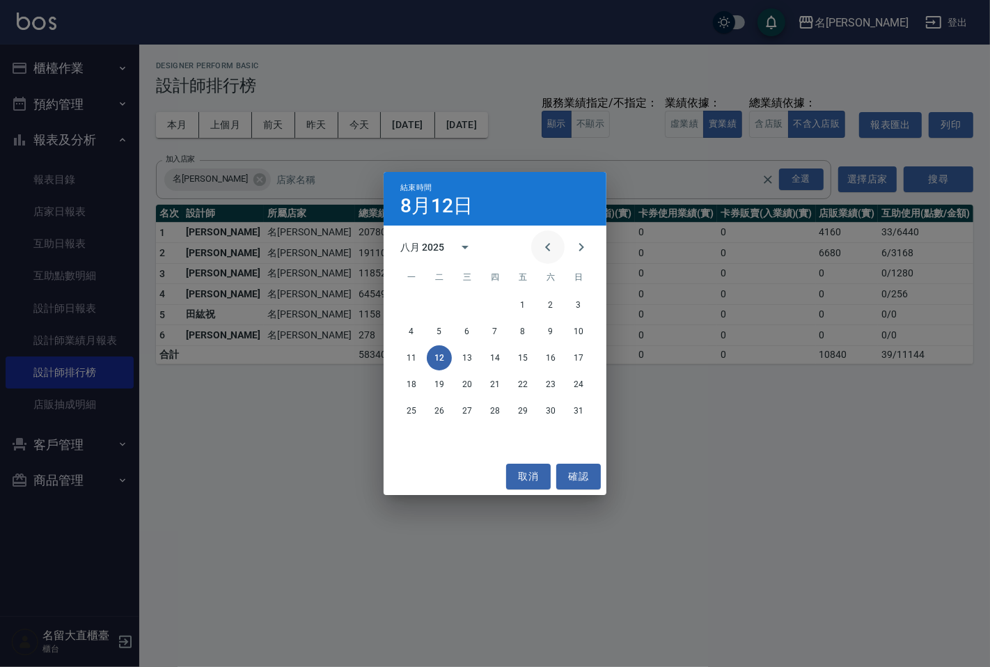
click at [540, 240] on icon "Previous month" at bounding box center [547, 247] width 17 height 17
click at [546, 333] on button "12" at bounding box center [550, 331] width 25 height 25
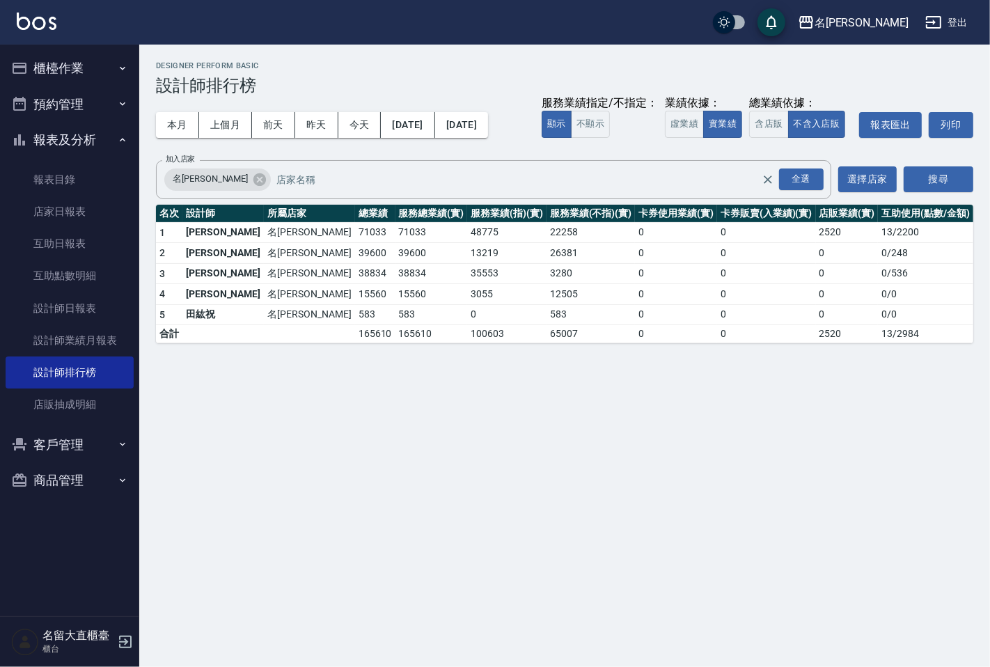
click at [65, 74] on button "櫃檯作業" at bounding box center [70, 68] width 128 height 36
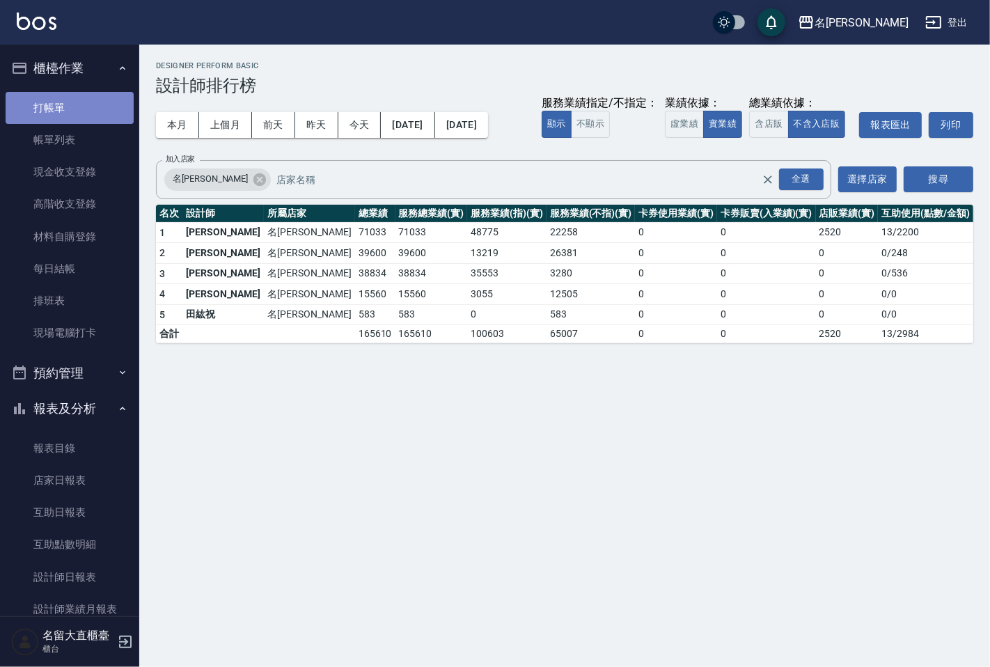
click at [73, 101] on link "打帳單" at bounding box center [70, 108] width 128 height 32
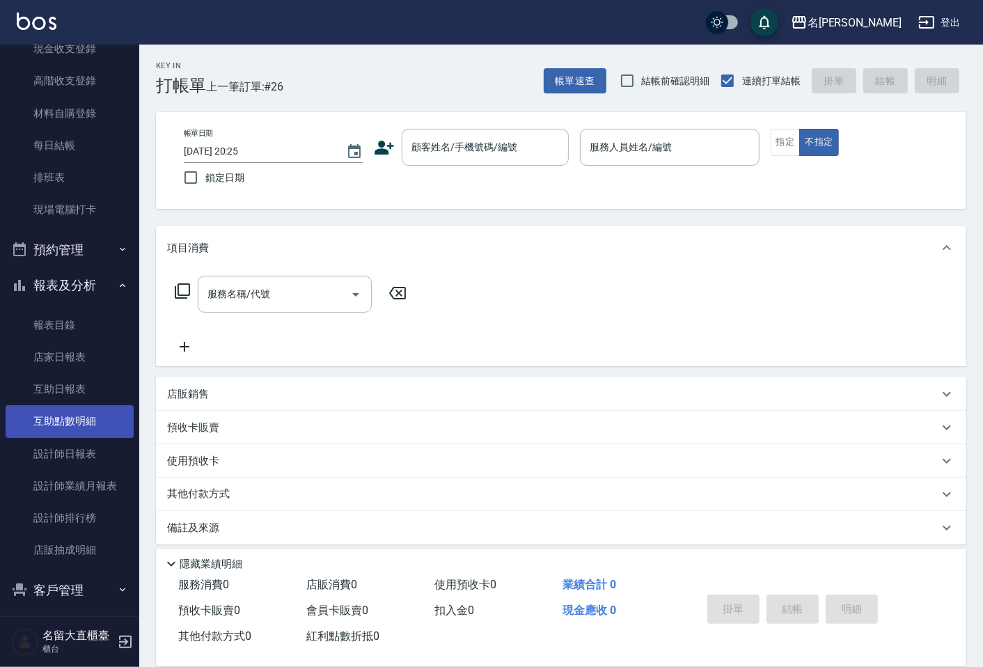
scroll to position [166, 0]
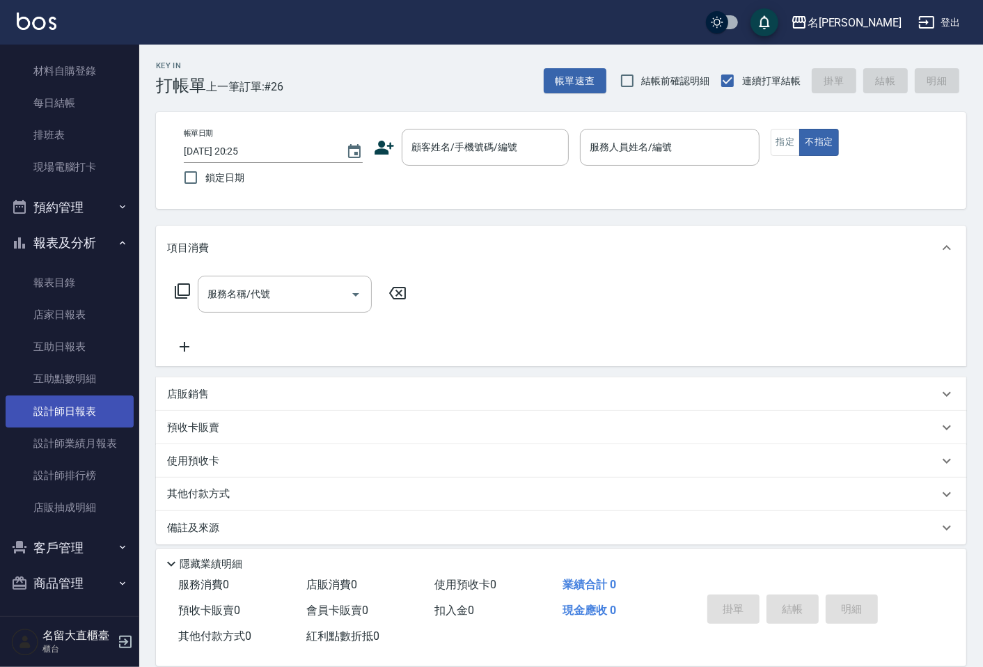
click at [59, 407] on link "設計師日報表" at bounding box center [70, 411] width 128 height 32
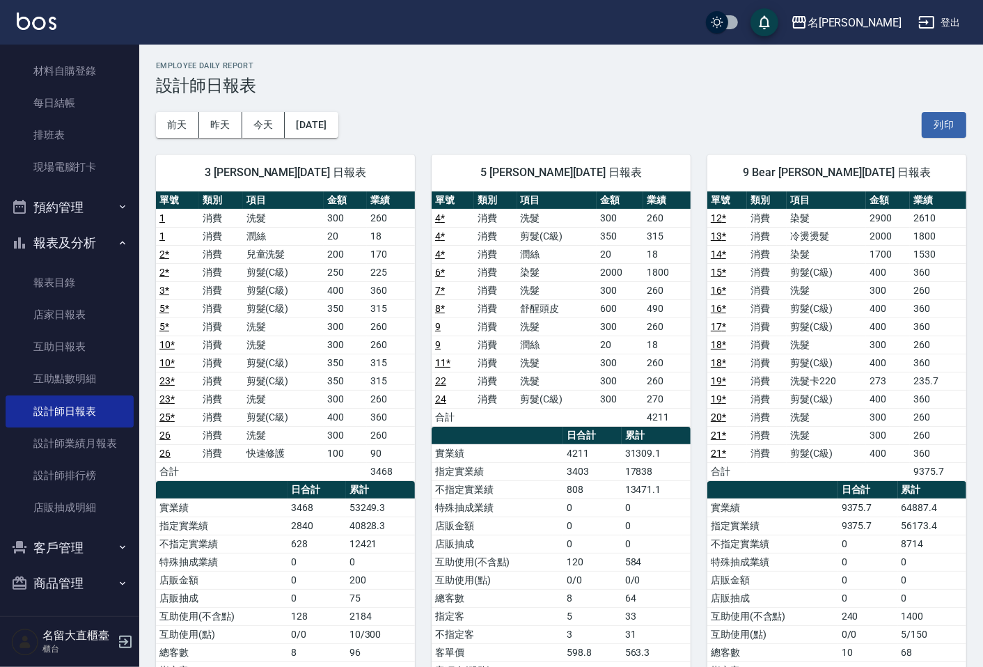
click at [413, 482] on th "累計" at bounding box center [380, 490] width 69 height 18
drag, startPoint x: 351, startPoint y: 509, endPoint x: 386, endPoint y: 505, distance: 35.1
click at [386, 505] on td "53249.3" at bounding box center [380, 507] width 69 height 18
click at [399, 501] on td "53249.3" at bounding box center [380, 507] width 69 height 18
drag, startPoint x: 399, startPoint y: 484, endPoint x: 407, endPoint y: 490, distance: 10.4
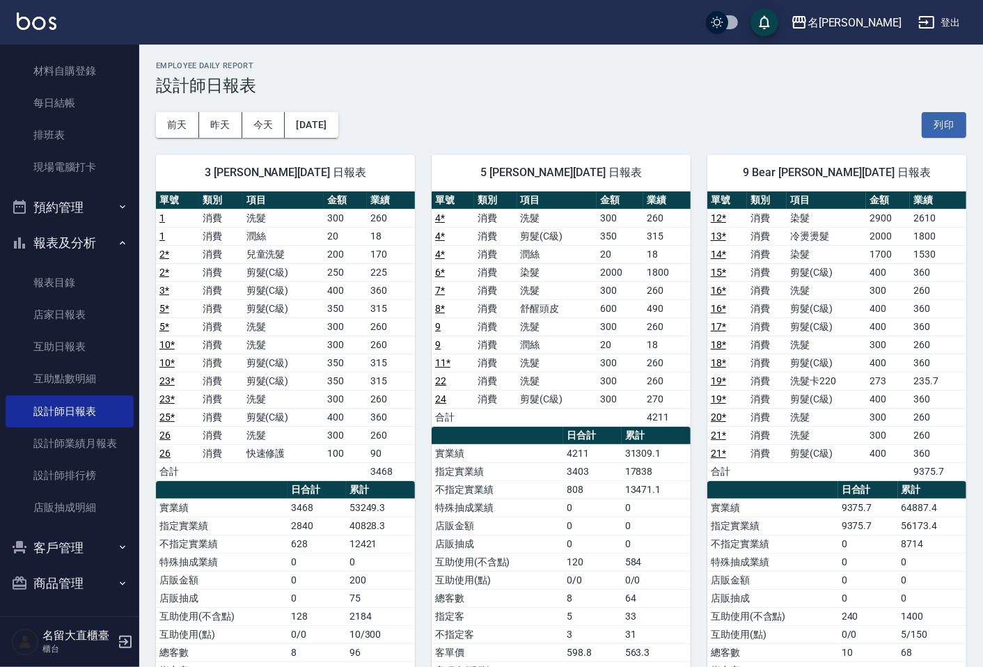
click at [409, 490] on th "累計" at bounding box center [380, 490] width 69 height 18
drag, startPoint x: 352, startPoint y: 505, endPoint x: 402, endPoint y: 506, distance: 50.1
click at [402, 506] on td "53249.3" at bounding box center [380, 507] width 69 height 18
click at [408, 490] on th "累計" at bounding box center [380, 490] width 69 height 18
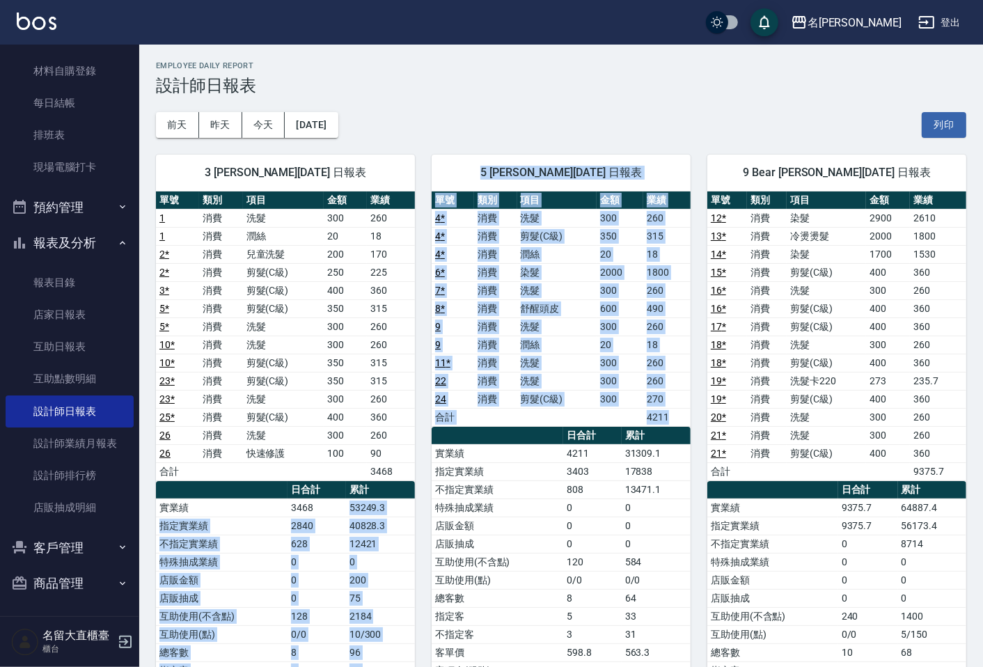
drag, startPoint x: 350, startPoint y: 504, endPoint x: 425, endPoint y: 505, distance: 75.2
click at [425, 505] on div "3 郭忠翰 08/12/2025 日報表 單號 類別 項目 金額 業績 1 消費 洗髮 300 260 1 消費 潤絲 20 18 2 * 消費 兒童洗髮 2…" at bounding box center [552, 453] width 827 height 631
click at [425, 505] on div "5 Reese 朱雅莛 08/12/2025 日報表 單號 類別 項目 金額 業績 4 * 消費 洗髮 300 260 4 * 消費 剪髮(C級) 350 3…" at bounding box center [553, 453] width 276 height 631
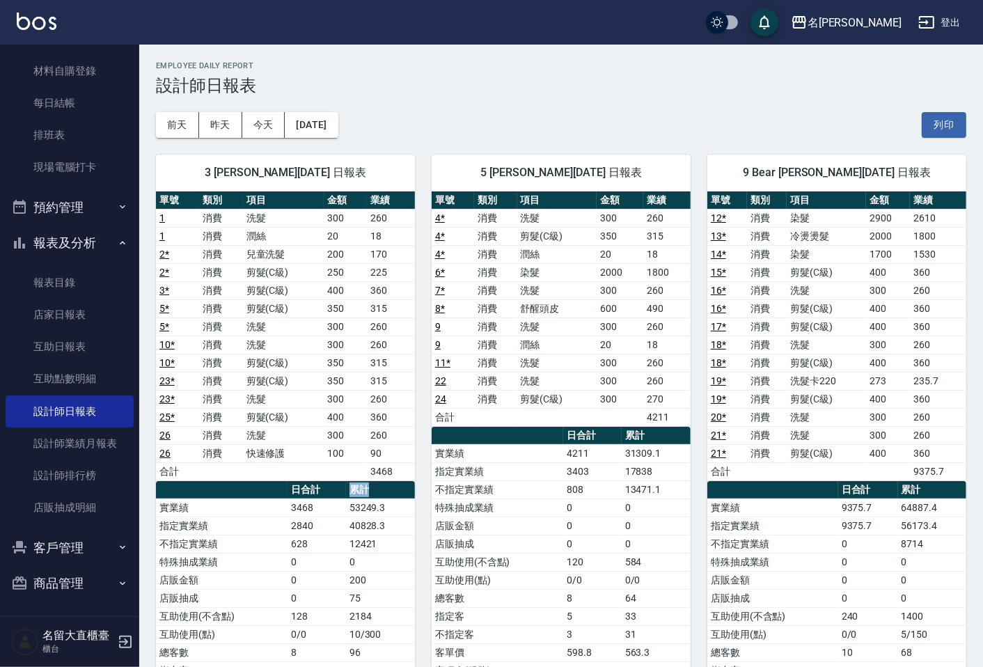
drag, startPoint x: 350, startPoint y: 489, endPoint x: 372, endPoint y: 487, distance: 22.4
click at [372, 487] on th "累計" at bounding box center [380, 490] width 69 height 18
click at [386, 487] on th "累計" at bounding box center [380, 490] width 69 height 18
click at [422, 499] on div "5 Reese 朱雅莛 08/12/2025 日報表 單號 類別 項目 金額 業績 4 * 消費 洗髮 300 260 4 * 消費 剪髮(C級) 350 3…" at bounding box center [553, 453] width 276 height 631
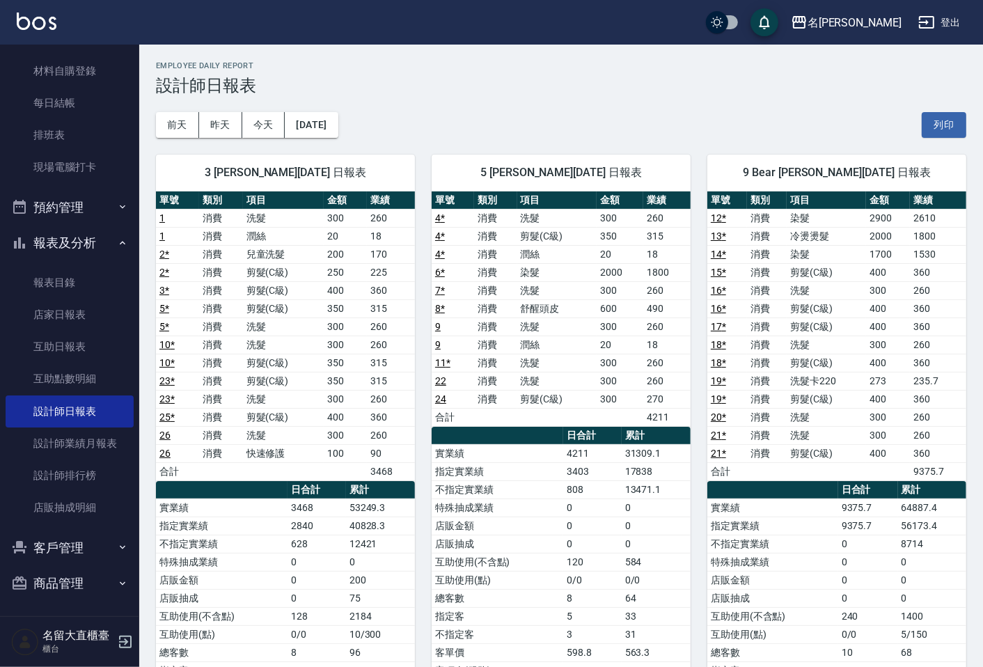
click at [422, 499] on div "5 Reese 朱雅莛 08/12/2025 日報表 單號 類別 項目 金額 業績 4 * 消費 洗髮 300 260 4 * 消費 剪髮(C級) 350 3…" at bounding box center [553, 453] width 276 height 631
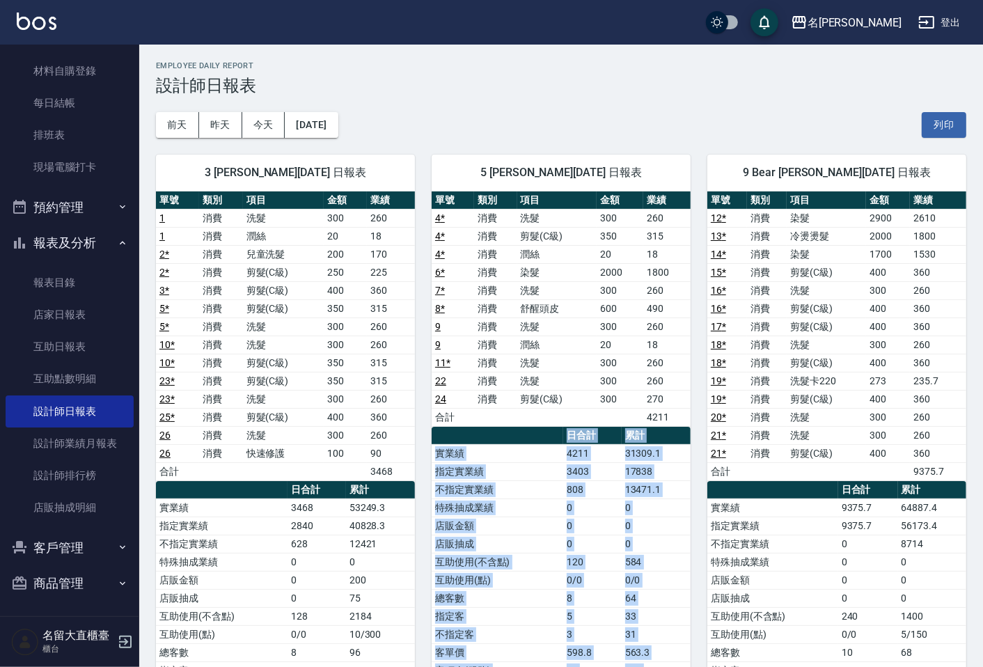
click at [422, 499] on div "5 Reese 朱雅莛 08/12/2025 日報表 單號 類別 項目 金額 業績 4 * 消費 洗髮 300 260 4 * 消費 剪髮(C級) 350 3…" at bounding box center [553, 453] width 276 height 631
click at [422, 497] on div "5 Reese 朱雅莛 08/12/2025 日報表 單號 類別 項目 金額 業績 4 * 消費 洗髮 300 260 4 * 消費 剪髮(C級) 350 3…" at bounding box center [553, 453] width 276 height 631
